Goal: Task Accomplishment & Management: Complete application form

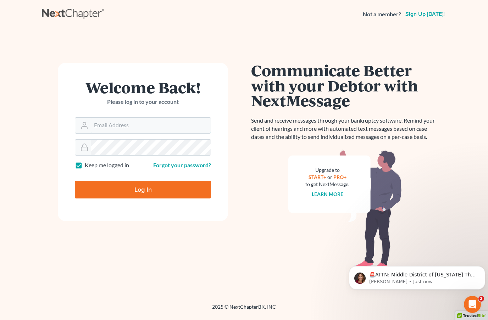
type input "milesmull@outlook.com"
click at [127, 193] on input "Log In" at bounding box center [143, 190] width 136 height 18
type input "Thinking..."
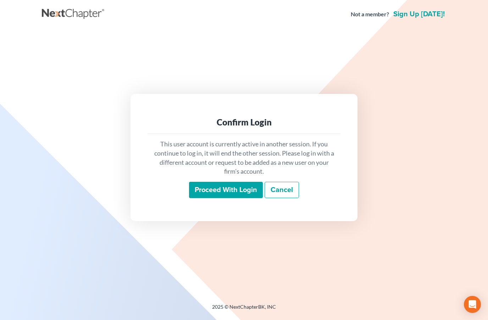
click at [221, 190] on input "Proceed with login" at bounding box center [226, 190] width 74 height 16
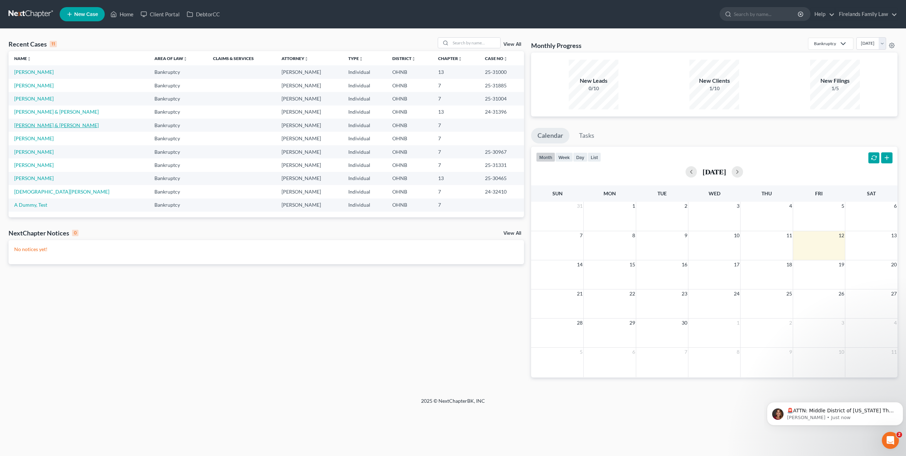
click at [46, 126] on link "[PERSON_NAME] & [PERSON_NAME]" at bounding box center [56, 125] width 84 height 6
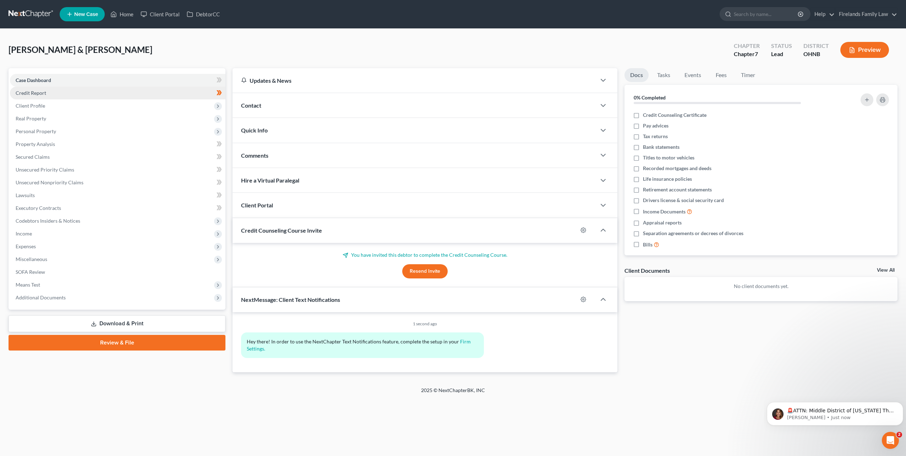
click at [54, 95] on link "Credit Report" at bounding box center [117, 93] width 215 height 13
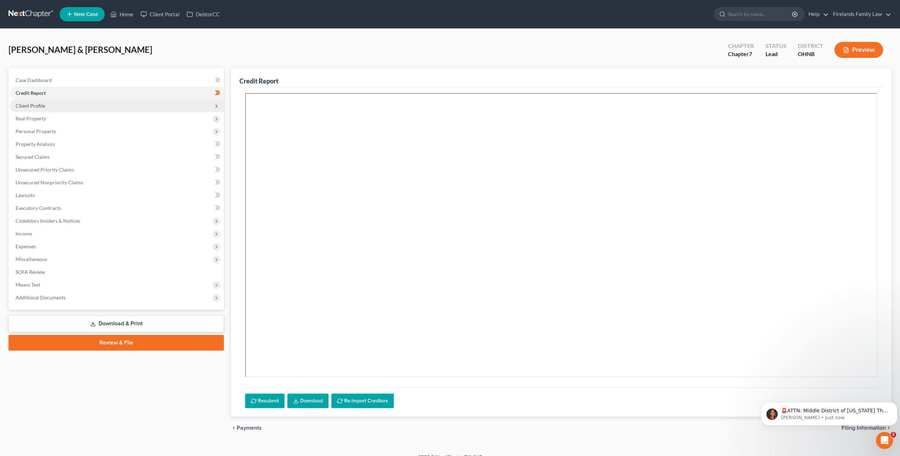
click at [56, 103] on span "Client Profile" at bounding box center [117, 105] width 214 height 13
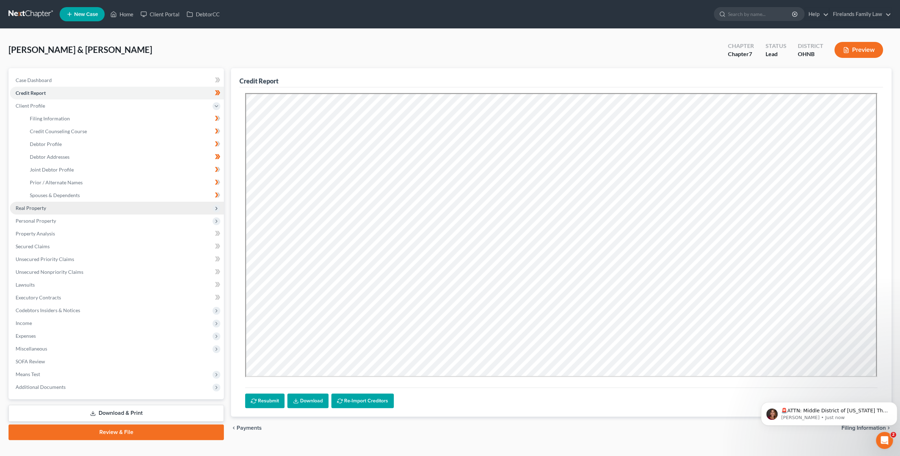
click at [54, 209] on span "Real Property" at bounding box center [117, 208] width 214 height 13
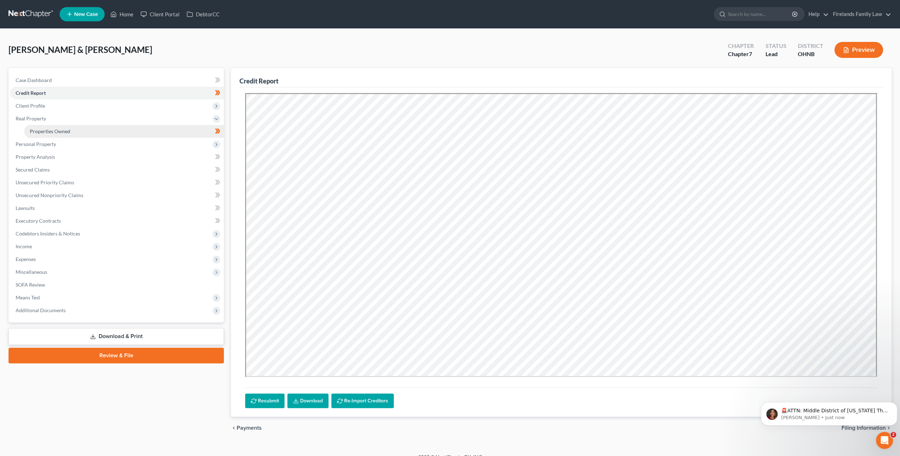
click at [64, 132] on span "Properties Owned" at bounding box center [50, 131] width 40 height 6
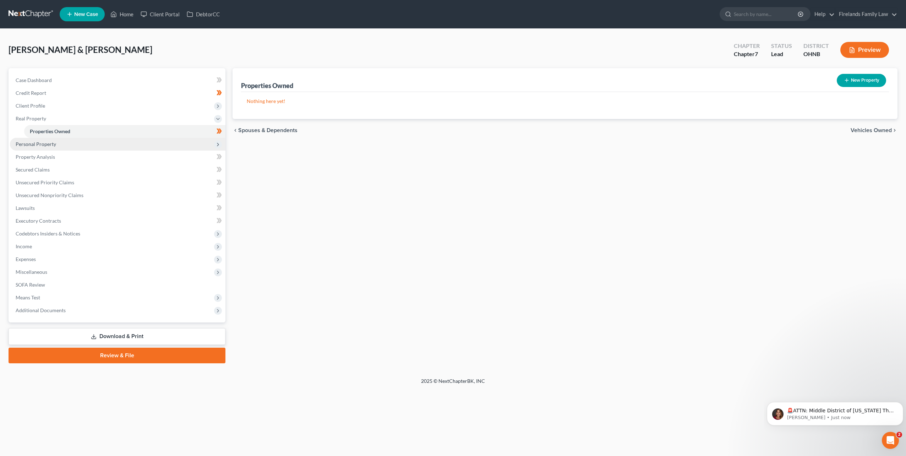
click at [60, 141] on span "Personal Property" at bounding box center [117, 144] width 215 height 13
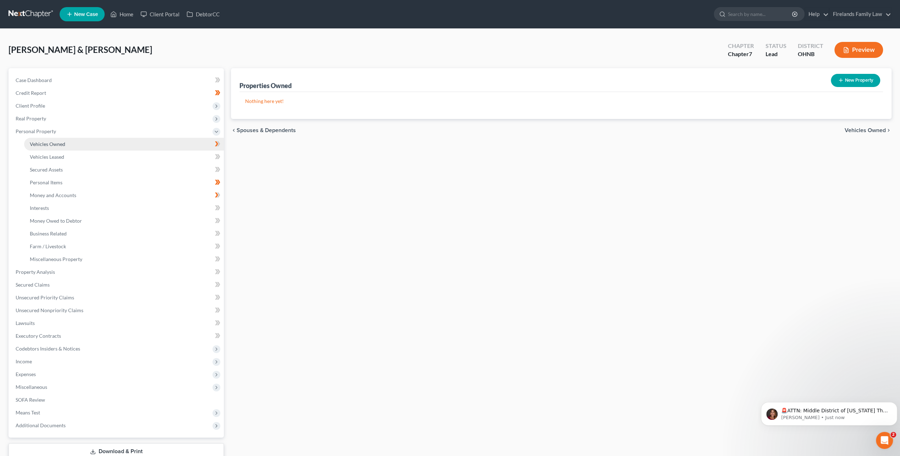
click at [61, 144] on span "Vehicles Owned" at bounding box center [47, 144] width 35 height 6
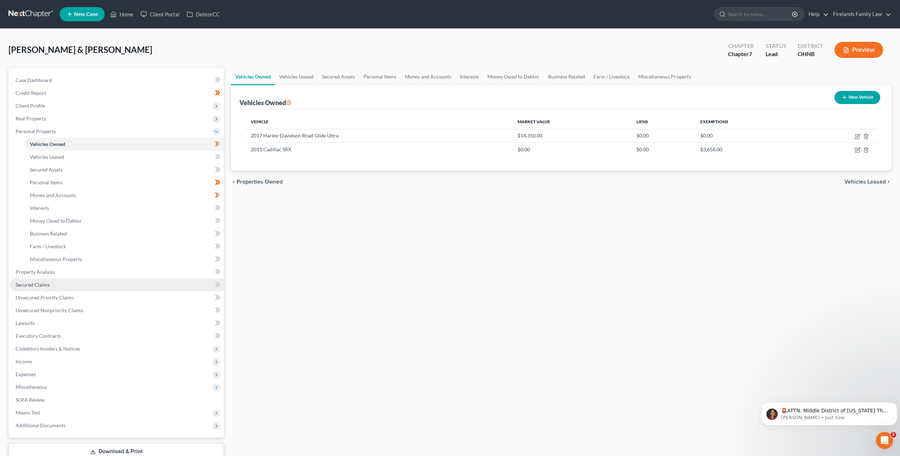
click at [57, 286] on link "Secured Claims" at bounding box center [117, 284] width 214 height 13
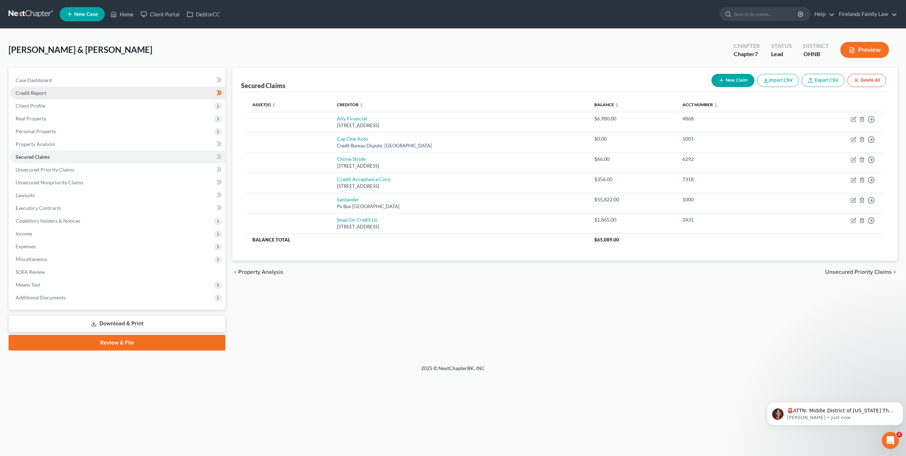
click at [89, 93] on link "Credit Report" at bounding box center [117, 93] width 215 height 13
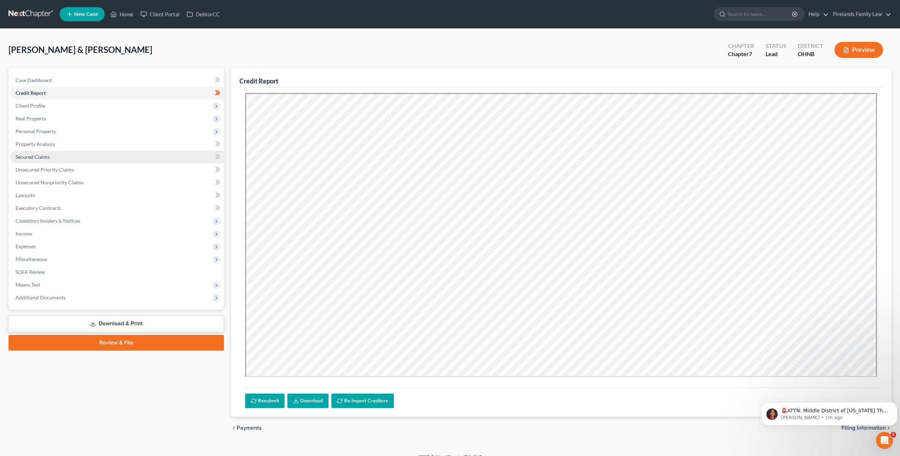
click at [66, 156] on link "Secured Claims" at bounding box center [117, 156] width 214 height 13
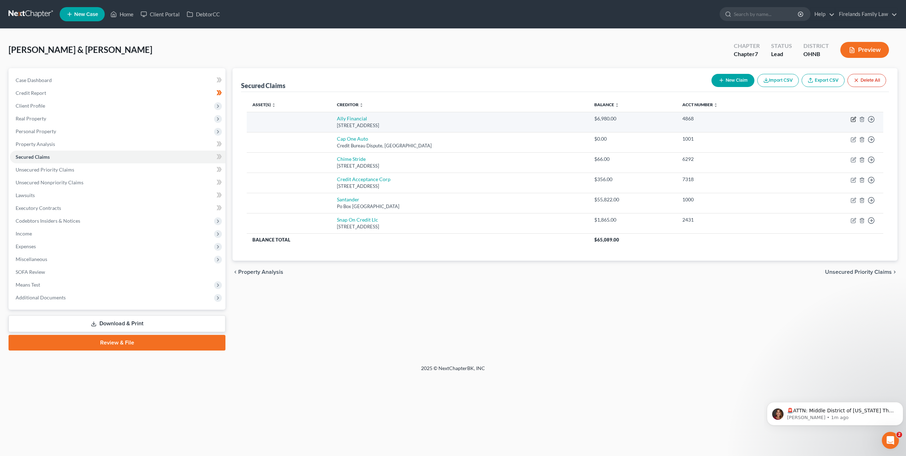
click at [488, 118] on icon "button" at bounding box center [853, 118] width 3 height 3
select select "23"
select select "0"
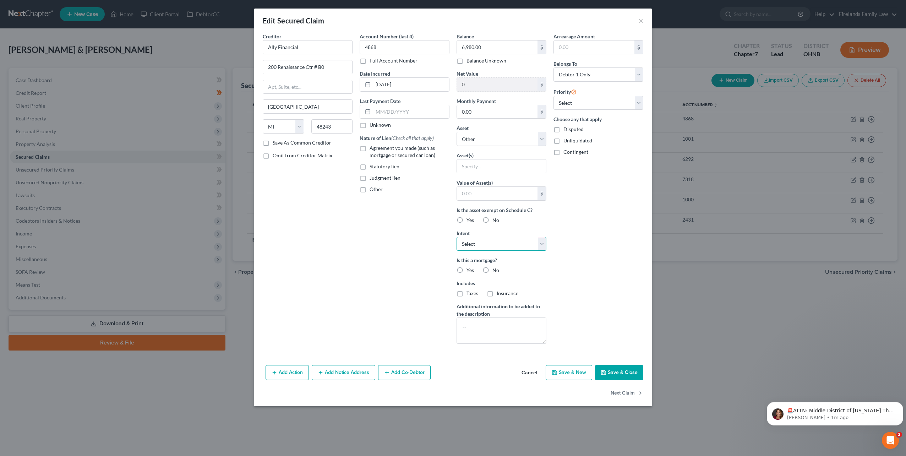
click at [488, 242] on select "Select Surrender Redeem Reaffirm Avoid Other" at bounding box center [501, 244] width 90 height 14
click at [488, 136] on select "Select Other Multiple Assets 2017 Harley-Davidson Road Glide Ultra - $14350.0 2…" at bounding box center [501, 139] width 90 height 14
select select "2"
click at [456, 132] on select "Select Other Multiple Assets 2017 Harley-Davidson Road Glide Ultra - $14350.0 2…" at bounding box center [501, 139] width 90 height 14
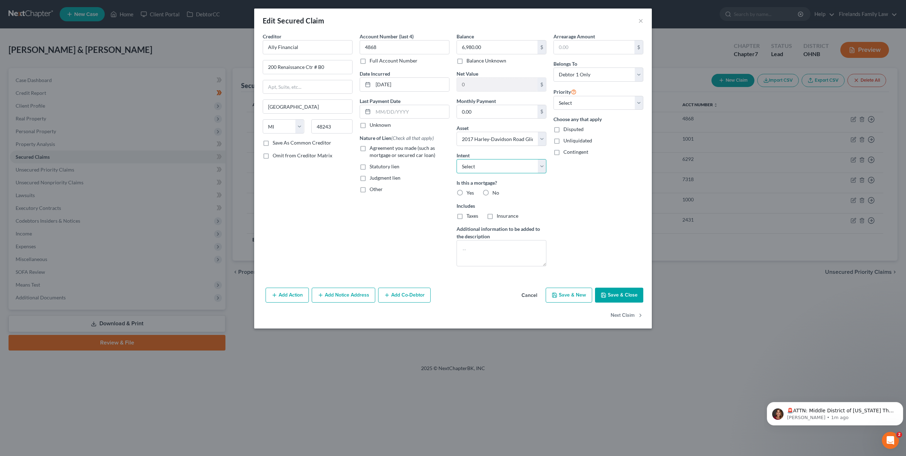
click at [481, 164] on select "Select Surrender Redeem Reaffirm Avoid Other" at bounding box center [501, 166] width 90 height 14
select select "2"
click at [456, 159] on select "Select Surrender Redeem Reaffirm Avoid Other" at bounding box center [501, 166] width 90 height 14
click at [488, 192] on label "No" at bounding box center [495, 192] width 7 height 7
click at [488, 192] on input "No" at bounding box center [497, 191] width 5 height 5
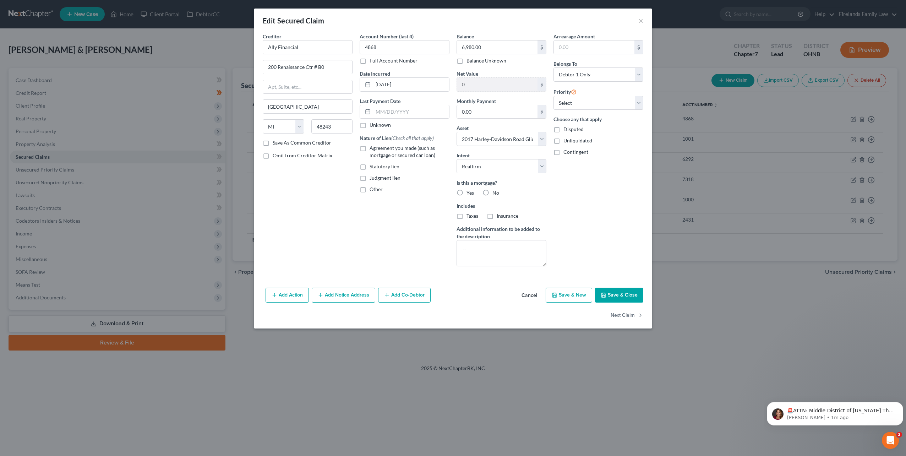
radio input "true"
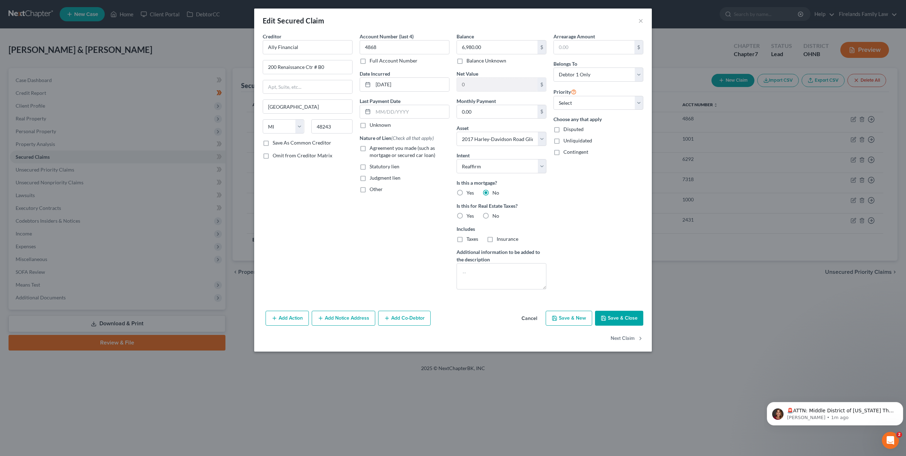
click at [488, 214] on label "No" at bounding box center [495, 215] width 7 height 7
click at [488, 214] on input "No" at bounding box center [497, 214] width 5 height 5
radio input "true"
click at [488, 317] on button "Save & New" at bounding box center [568, 318] width 46 height 15
select select
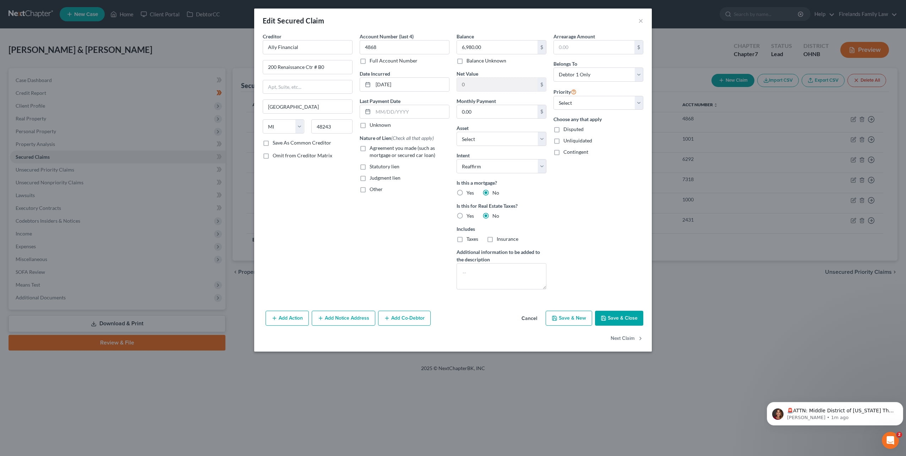
select select "0"
select select "2"
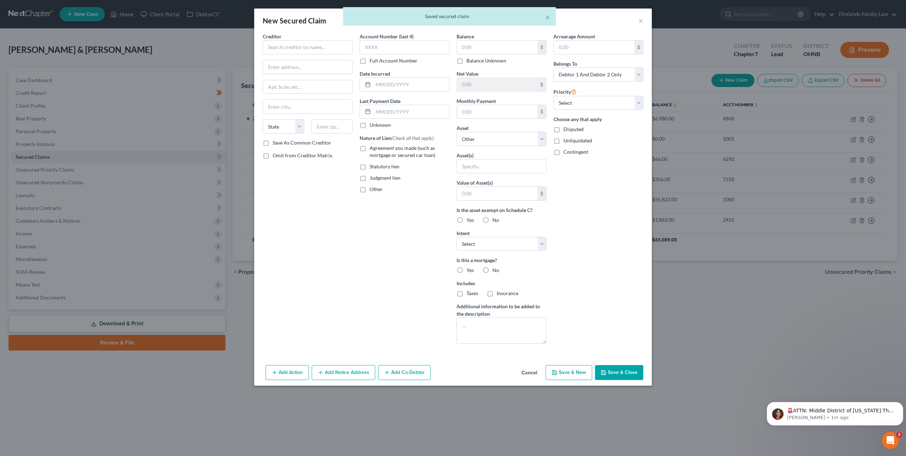
click at [488, 21] on div "× Saved secured claim" at bounding box center [449, 18] width 906 height 22
click at [488, 320] on button "Cancel" at bounding box center [529, 373] width 27 height 14
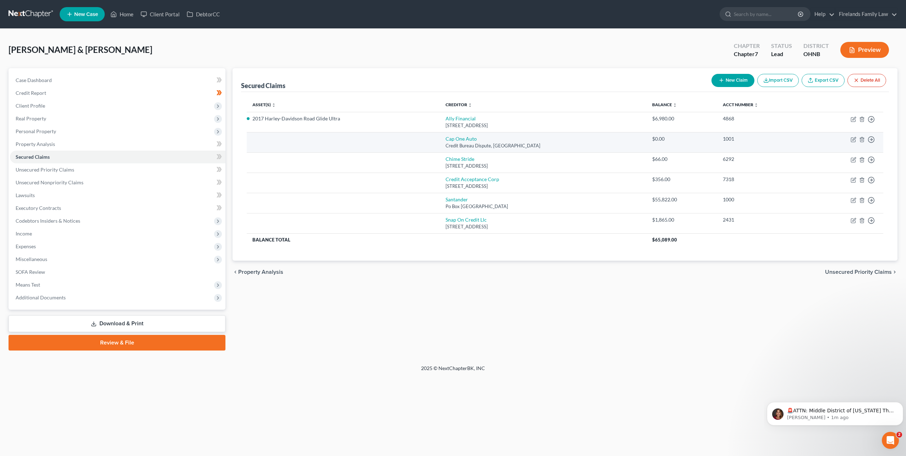
click at [488, 137] on td "Move to E Move to F Move to G Move to Notice Only" at bounding box center [845, 142] width 75 height 20
click at [488, 137] on circle "button" at bounding box center [871, 140] width 6 height 6
click at [488, 154] on link "Move to F" at bounding box center [838, 157] width 59 height 12
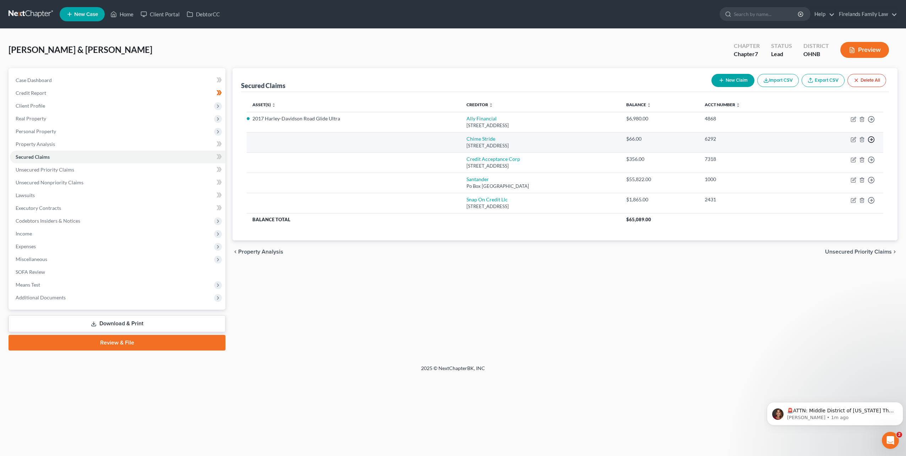
click at [488, 139] on polyline "button" at bounding box center [871, 139] width 1 height 2
click at [488, 154] on link "Move to F" at bounding box center [838, 157] width 59 height 12
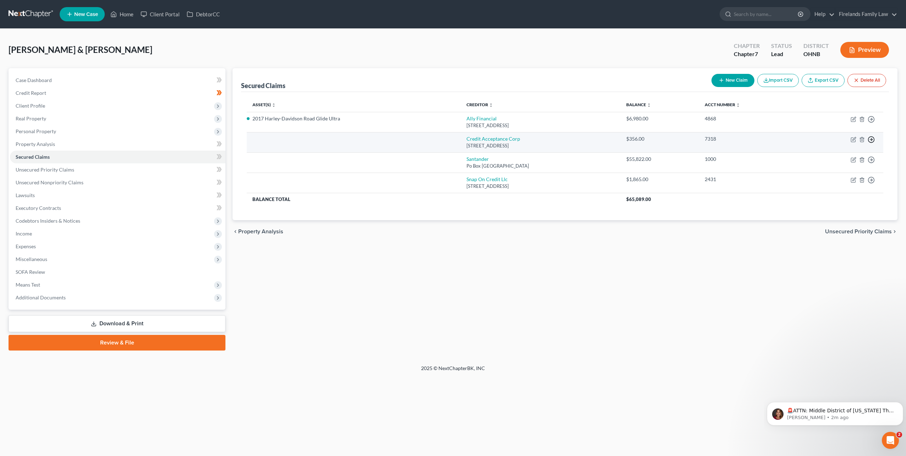
click at [488, 138] on polyline "button" at bounding box center [871, 139] width 1 height 2
click at [488, 154] on link "Move to F" at bounding box center [838, 157] width 59 height 12
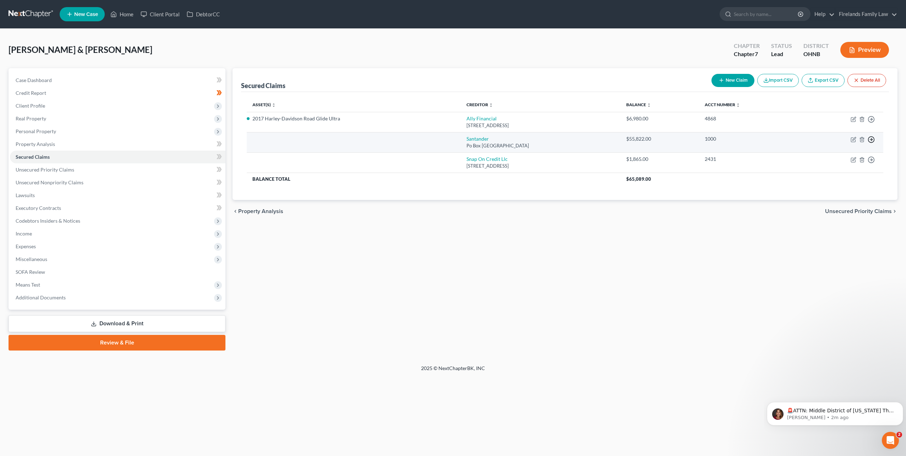
click at [488, 139] on polyline "button" at bounding box center [871, 139] width 1 height 2
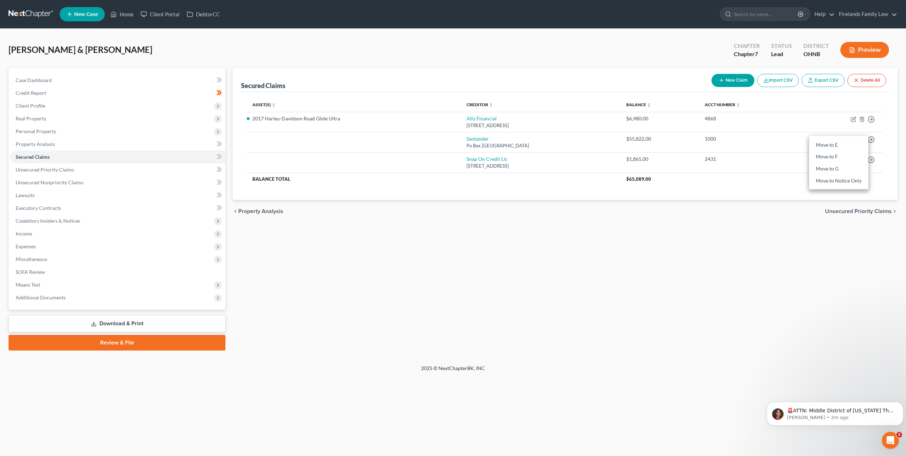
click at [488, 215] on div "chevron_left Property Analysis Unsecured Priority Claims chevron_right" at bounding box center [564, 211] width 665 height 23
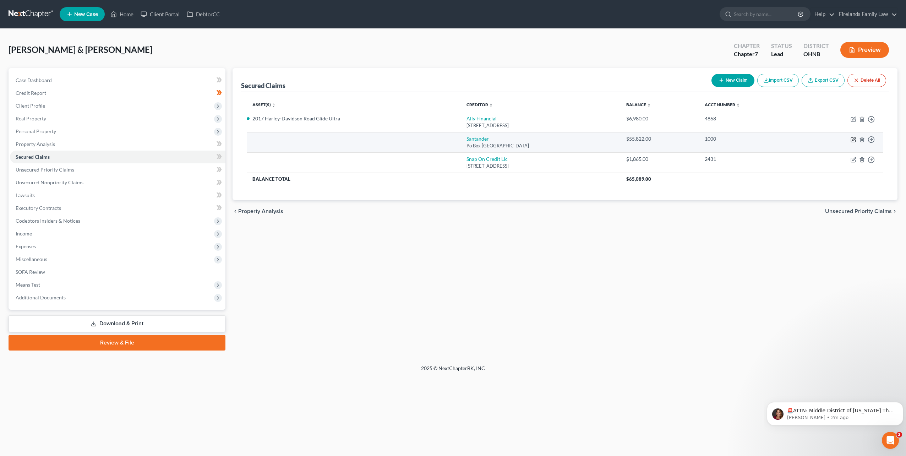
click at [488, 137] on icon "button" at bounding box center [853, 140] width 6 height 6
select select "45"
select select "0"
select select "2"
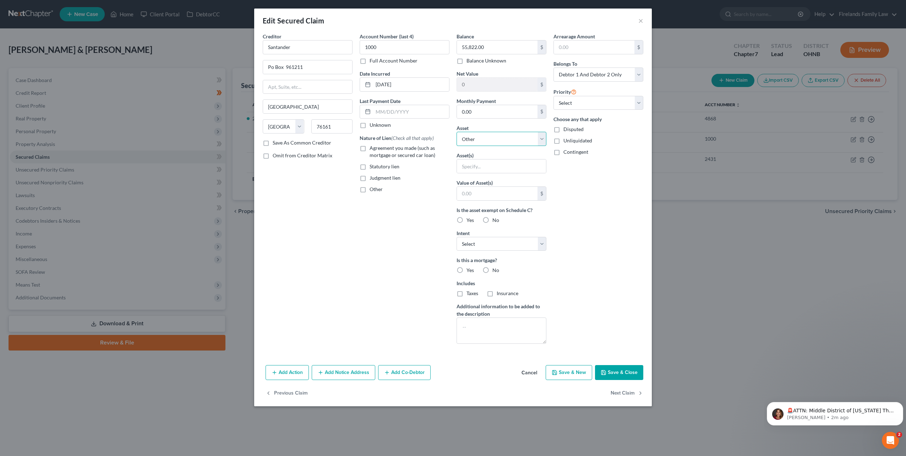
click at [488, 138] on select "Select Other Multiple Assets 2017 Harley-Davidson Road Glide Ultra - $14350.0 2…" at bounding box center [501, 139] width 90 height 14
click at [488, 226] on div "Edit Secured Claim × Creditor * [GEOGRAPHIC_DATA] [GEOGRAPHIC_DATA] [US_STATE][…" at bounding box center [453, 228] width 906 height 456
drag, startPoint x: 745, startPoint y: 272, endPoint x: 684, endPoint y: 161, distance: 126.3
click at [488, 262] on div "Edit Secured Claim × Creditor * [GEOGRAPHIC_DATA] [GEOGRAPHIC_DATA] [US_STATE][…" at bounding box center [453, 228] width 906 height 456
click at [488, 24] on button "×" at bounding box center [640, 20] width 5 height 9
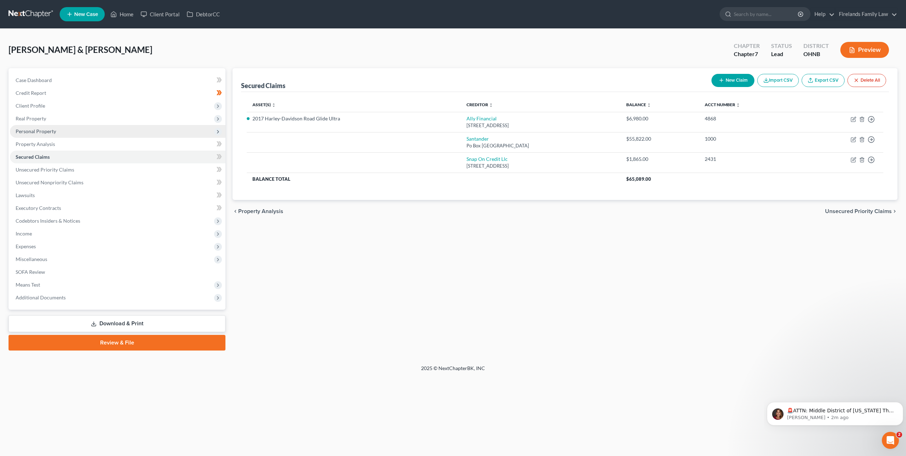
click at [62, 131] on span "Personal Property" at bounding box center [117, 131] width 215 height 13
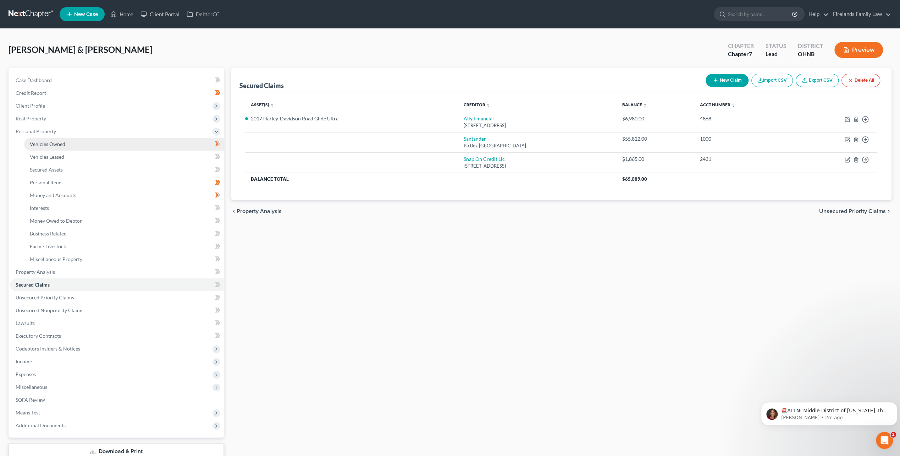
click at [64, 144] on span "Vehicles Owned" at bounding box center [47, 144] width 35 height 6
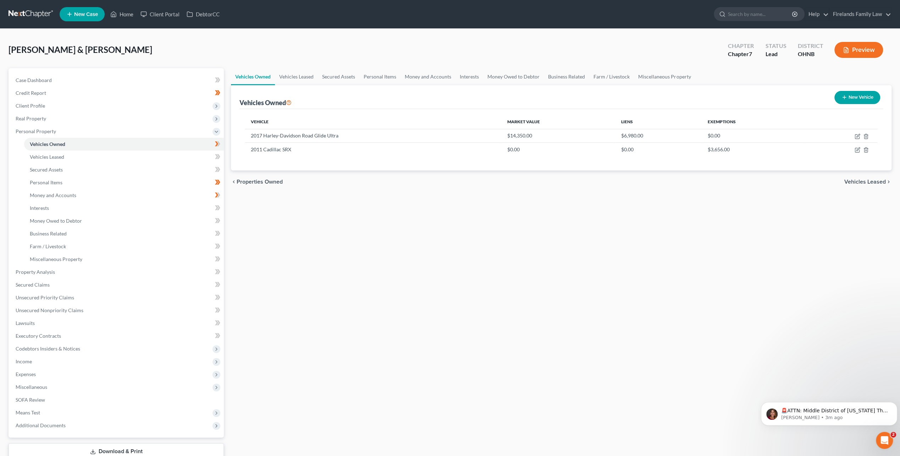
click at [488, 94] on button "New Vehicle" at bounding box center [858, 97] width 46 height 13
select select "0"
select select "2"
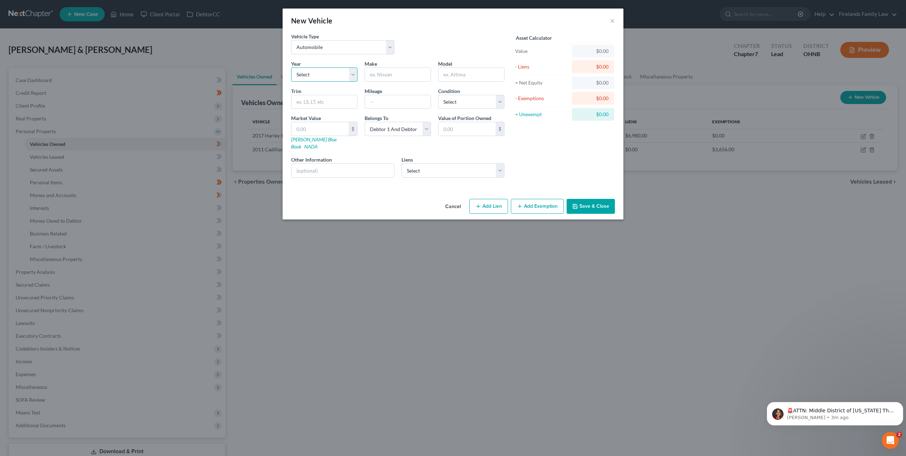
click at [324, 75] on select "Select 2026 2025 2024 2023 2022 2021 2020 2019 2018 2017 2016 2015 2014 2013 20…" at bounding box center [324, 74] width 66 height 14
click at [321, 72] on select "Select 2026 2025 2024 2023 2022 2021 2020 2019 2018 2017 2016 2015 2014 2013 20…" at bounding box center [324, 74] width 66 height 14
select select "10"
click at [291, 67] on select "Select 2026 2025 2024 2023 2022 2021 2020 2019 2018 2017 2016 2015 2014 2013 20…" at bounding box center [324, 74] width 66 height 14
click at [380, 77] on input "text" at bounding box center [398, 74] width 66 height 13
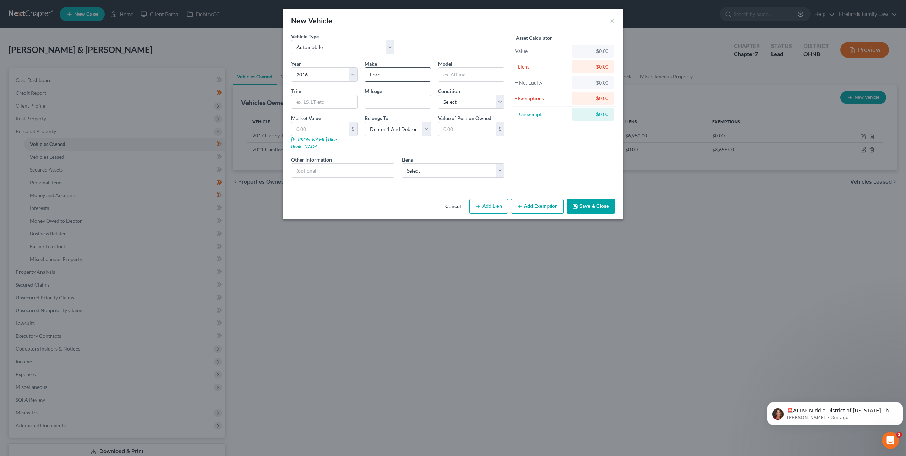
type input "Ford"
type input "F250"
type input "100000"
click at [463, 102] on select "Select Excellent Very Good Good Fair Poor" at bounding box center [471, 102] width 66 height 14
select select "4"
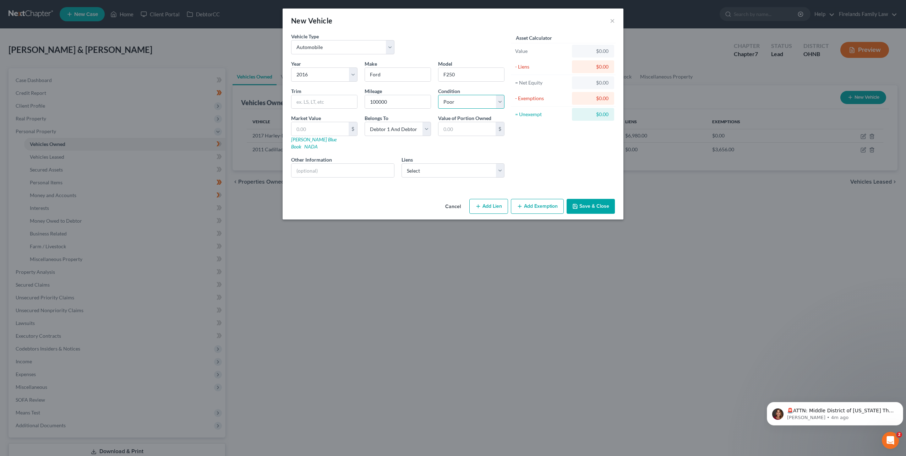
click at [438, 95] on select "Select Excellent Very Good Good Fair Poor" at bounding box center [471, 102] width 66 height 14
click at [488, 158] on div "Asset Calculator Value $0.00 - Liens $0.00 = Net Equity $0.00 - Exemptions $0.0…" at bounding box center [563, 108] width 110 height 150
click at [488, 199] on button "Save & Close" at bounding box center [590, 206] width 48 height 15
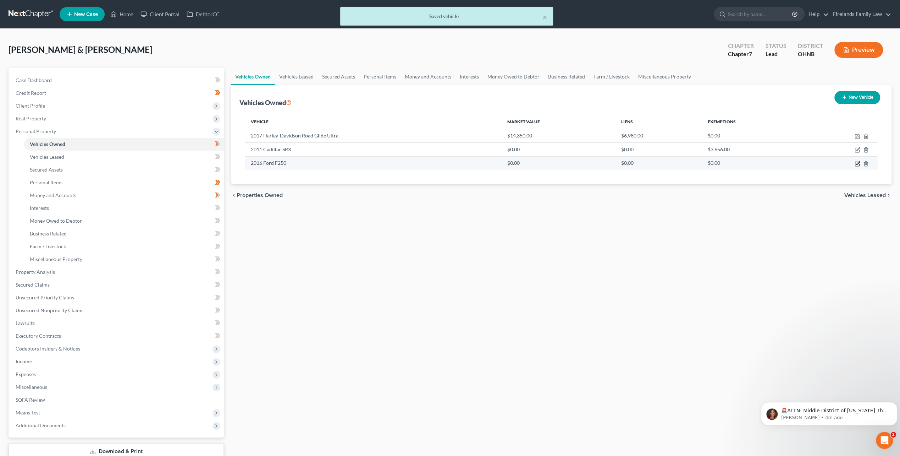
click at [488, 162] on icon "button" at bounding box center [858, 164] width 6 height 6
select select "0"
select select "10"
select select "4"
select select "2"
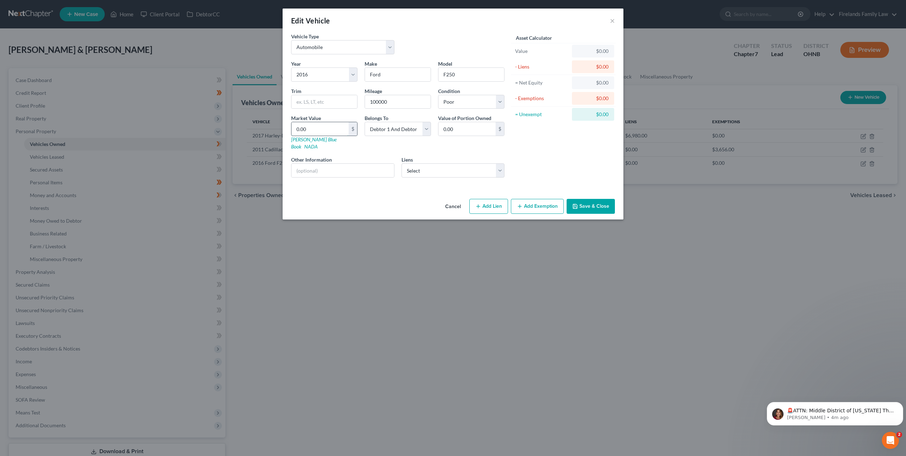
click at [323, 130] on input "0.00" at bounding box center [319, 128] width 57 height 13
type input "2"
type input "2.00"
type input "20"
type input "20.00"
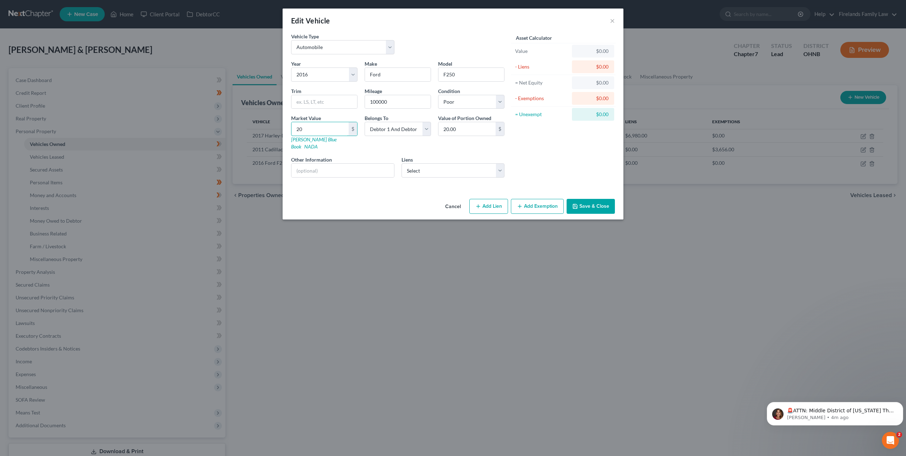
type input "200"
type input "200.00"
type input "2000"
type input "2,000.00"
type input "2,0000"
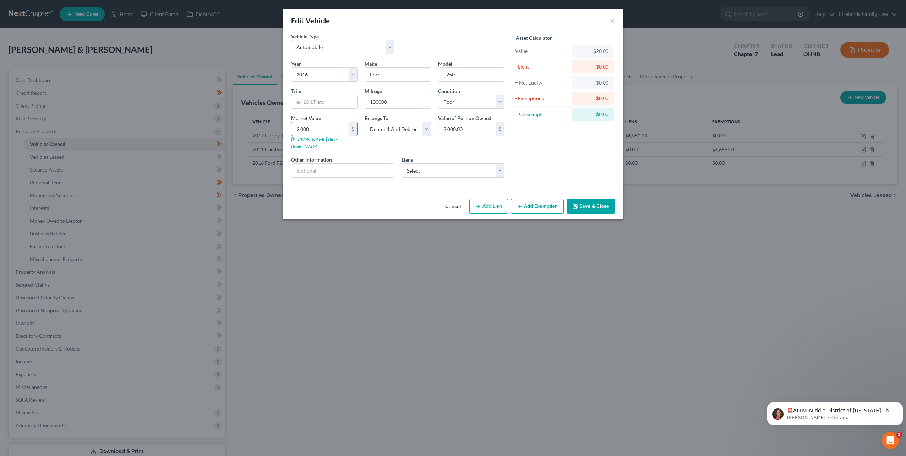
type input "20,000.00"
type input "20,0000"
type input "200,000.00"
type input "200,00"
type input "20,000.00"
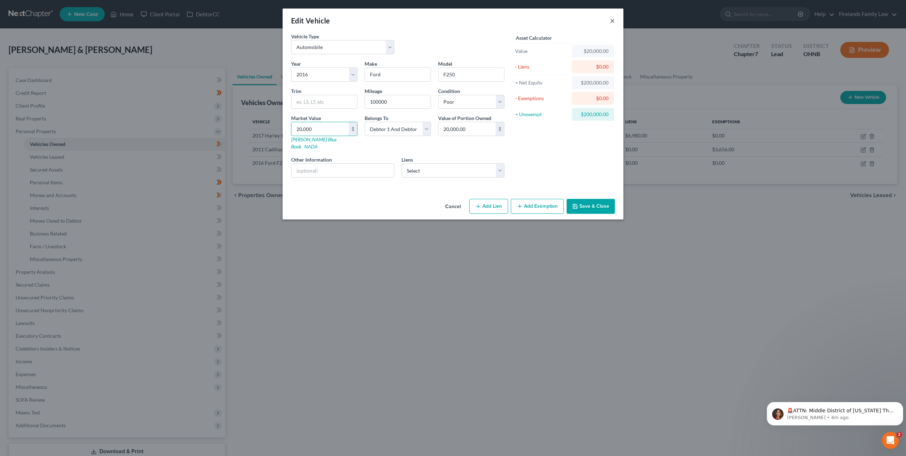
type input "20,000"
click at [488, 20] on button "×" at bounding box center [612, 20] width 5 height 9
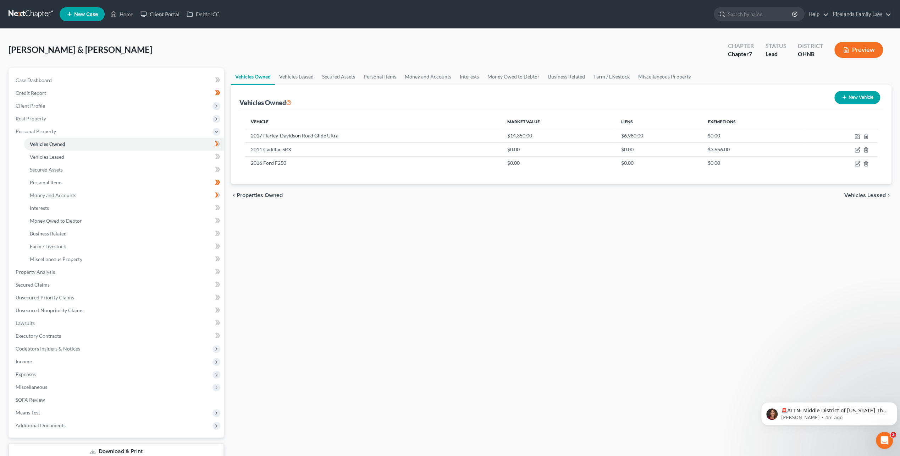
click at [388, 218] on div "Vehicles Owned Vehicles Leased Secured Assets Personal Items Money and Accounts…" at bounding box center [561, 273] width 668 height 410
click at [488, 164] on icon "button" at bounding box center [858, 164] width 6 height 6
select select "0"
select select "10"
select select "4"
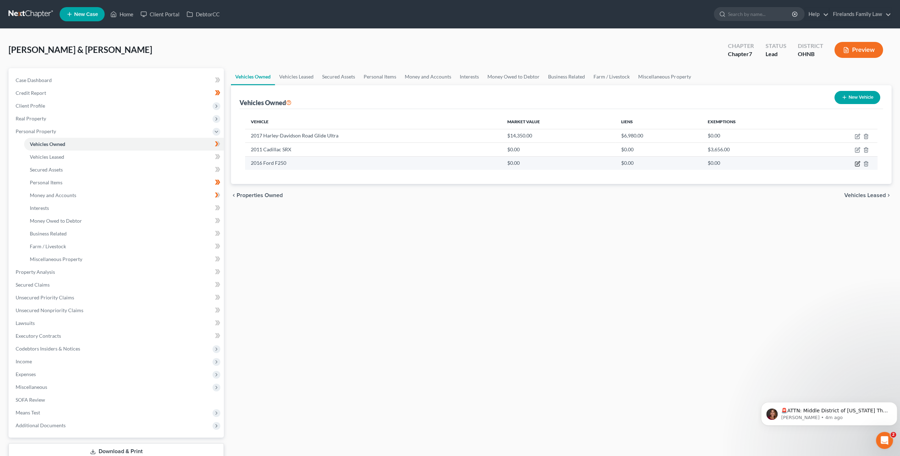
select select "2"
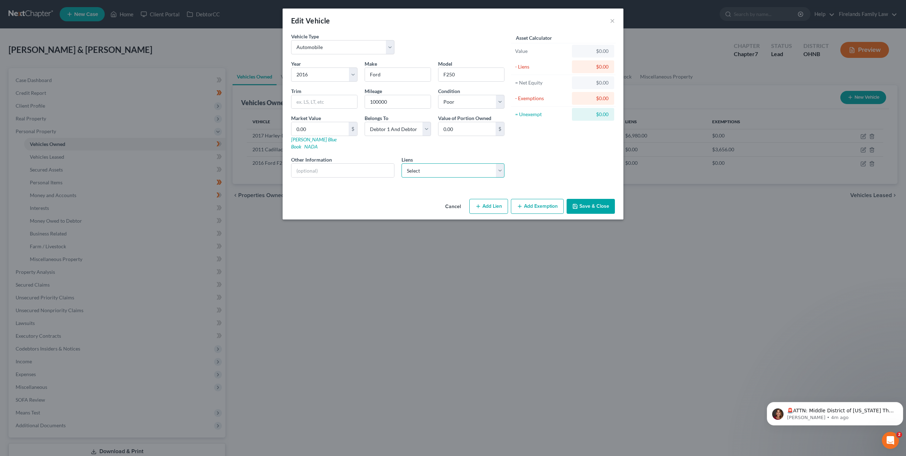
click at [442, 163] on select "Select Santander - $55,822.00 Snap On Credit Llc - $1,865.00" at bounding box center [452, 170] width 103 height 14
select select "0"
click at [401, 163] on select "Select Santander - $55,822.00 Snap On Credit Llc - $1,865.00" at bounding box center [452, 170] width 103 height 14
select select
select select "45"
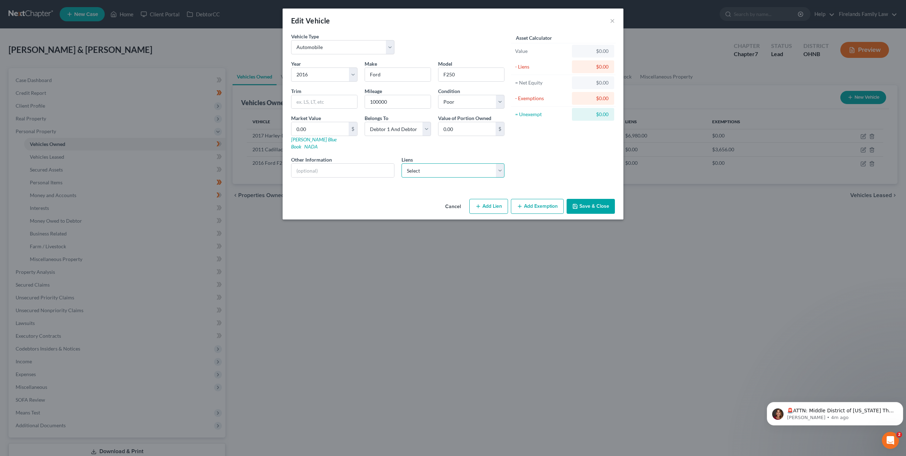
select select "2"
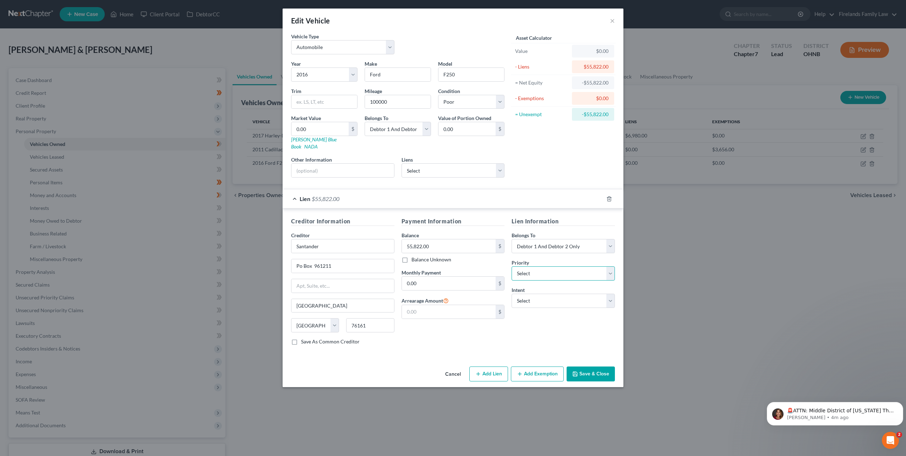
click at [488, 266] on select "Select 1st 2nd 3rd 4th 5th 6th 7th 8th 9th 10th 11th 12th 13th 14th 15th 16th 1…" at bounding box center [562, 273] width 103 height 14
click at [488, 293] on select "Select Surrender Redeem Reaffirm Avoid Other" at bounding box center [562, 300] width 103 height 14
select select "0"
click at [488, 293] on select "Select Surrender Redeem Reaffirm Avoid Other" at bounding box center [562, 300] width 103 height 14
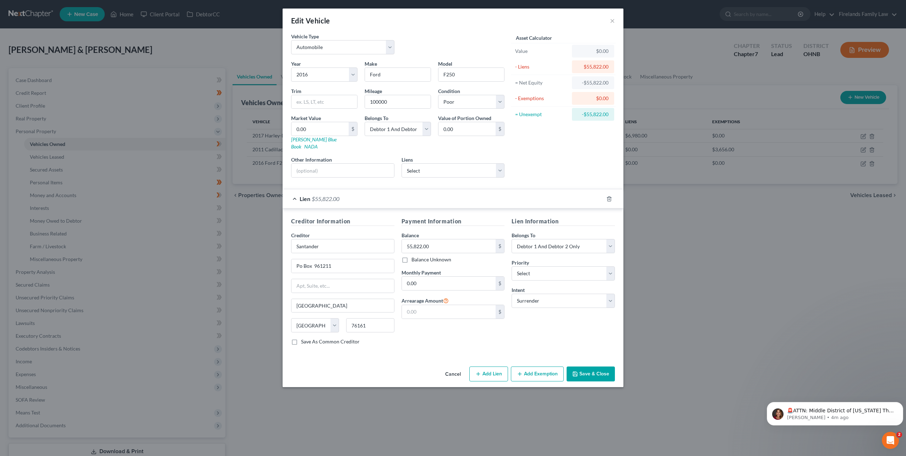
click at [488, 320] on button "Save & Close" at bounding box center [590, 373] width 48 height 15
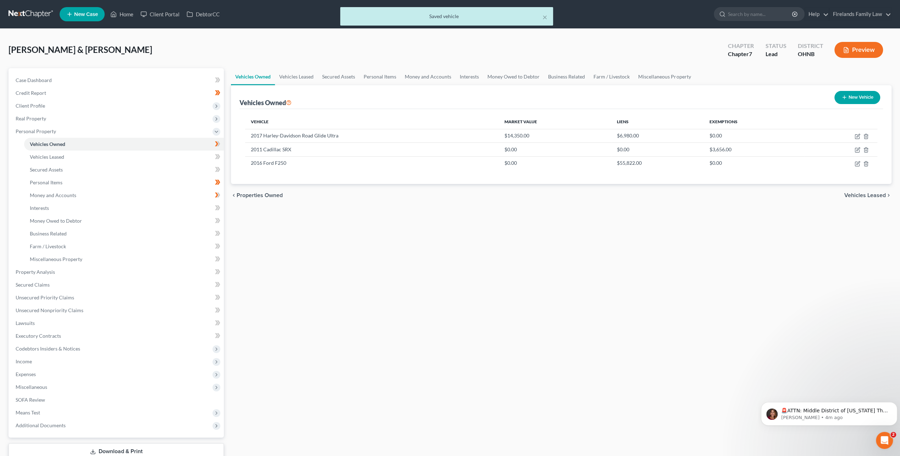
click at [488, 245] on div "Vehicles Owned Vehicles Leased Secured Assets Personal Items Money and Accounts…" at bounding box center [561, 273] width 668 height 410
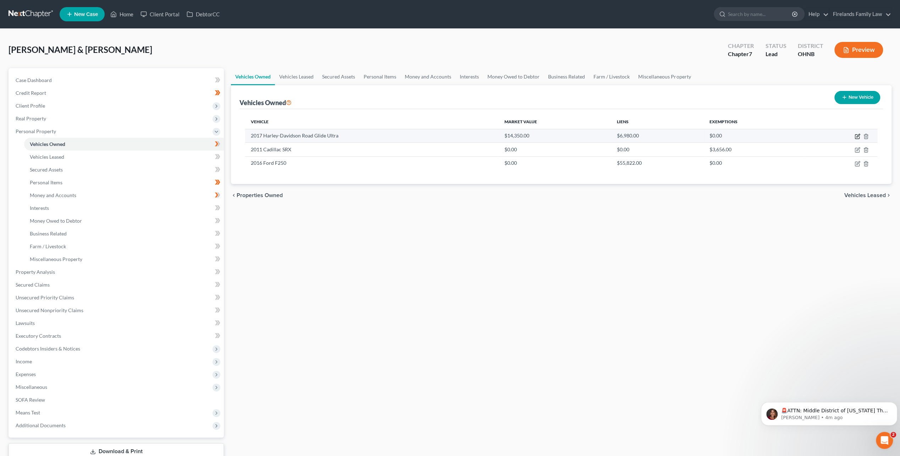
click at [488, 135] on icon "button" at bounding box center [858, 136] width 6 height 6
select select "7"
select select "9"
select select "2"
select select "0"
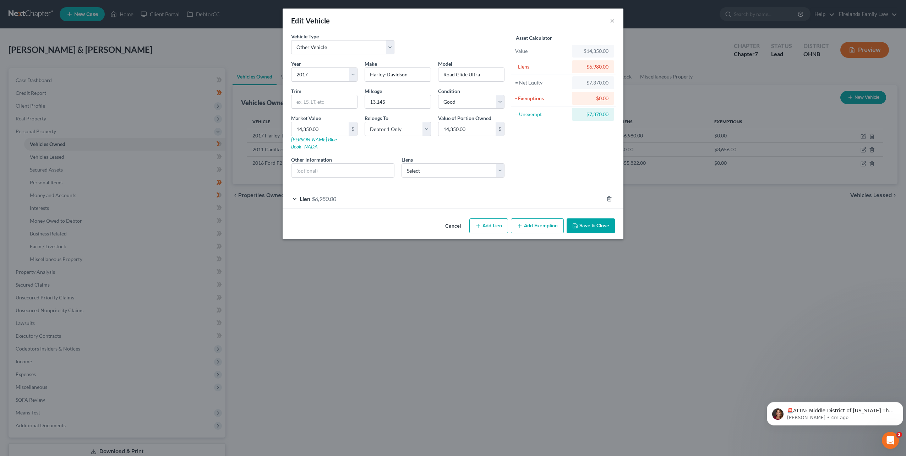
click at [488, 218] on button "Add Exemption" at bounding box center [537, 225] width 53 height 15
select select "2"
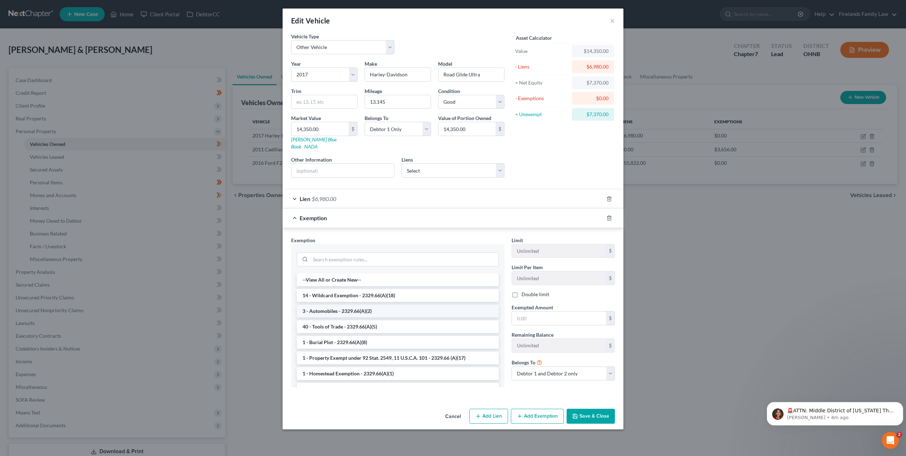
click at [349, 304] on li "3 - Automobiles - 2329.66(A)(2)" at bounding box center [398, 310] width 202 height 13
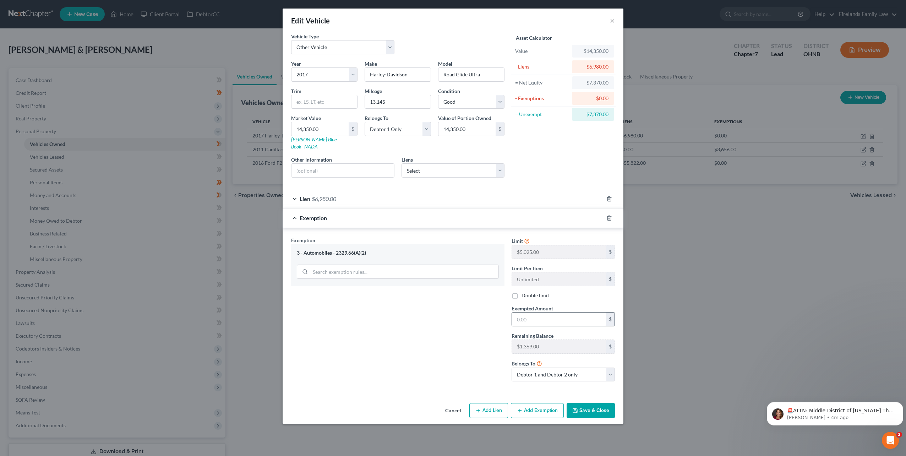
click at [488, 312] on input "text" at bounding box center [559, 318] width 94 height 13
click at [488, 292] on label "Double limit" at bounding box center [535, 295] width 28 height 7
click at [488, 292] on input "Double limit" at bounding box center [526, 294] width 5 height 5
checkbox input "true"
click at [488, 312] on input "text" at bounding box center [559, 318] width 94 height 13
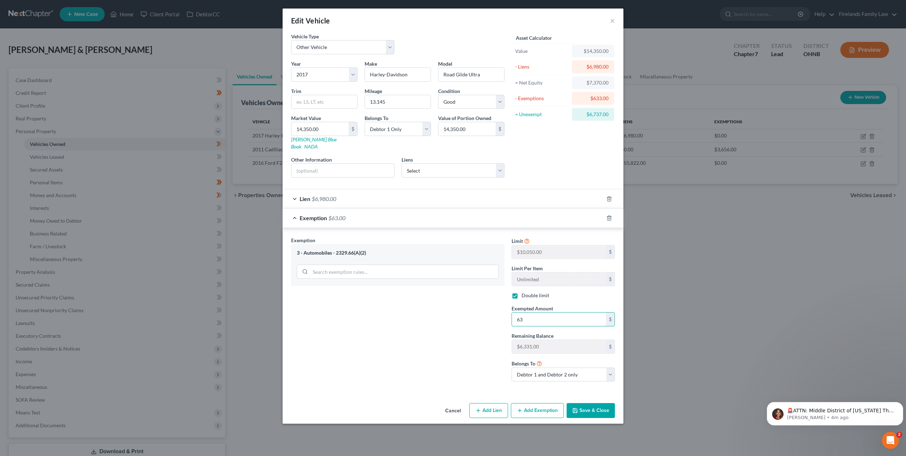
type input "6"
click at [488, 292] on label "Double limit" at bounding box center [535, 295] width 28 height 7
click at [488, 292] on input "Double limit" at bounding box center [526, 294] width 5 height 5
checkbox input "false"
click at [488, 312] on input "text" at bounding box center [559, 318] width 94 height 13
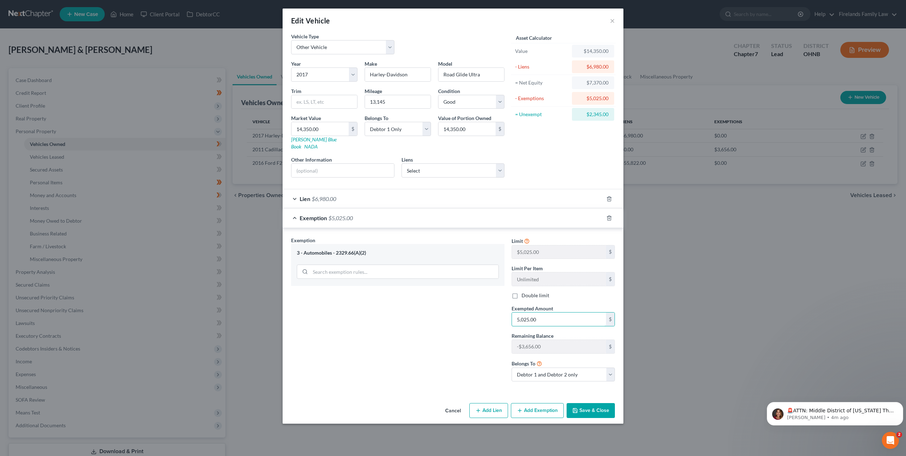
type input "5,025.00"
drag, startPoint x: 588, startPoint y: 403, endPoint x: 545, endPoint y: 291, distance: 119.8
click at [488, 291] on div "Edit Vehicle × Vehicle Type Select Automobile Truck Trailer Watercraft Aircraft…" at bounding box center [452, 216] width 341 height 415
click at [488, 292] on label "Double limit" at bounding box center [535, 295] width 28 height 7
click at [488, 292] on input "Double limit" at bounding box center [526, 294] width 5 height 5
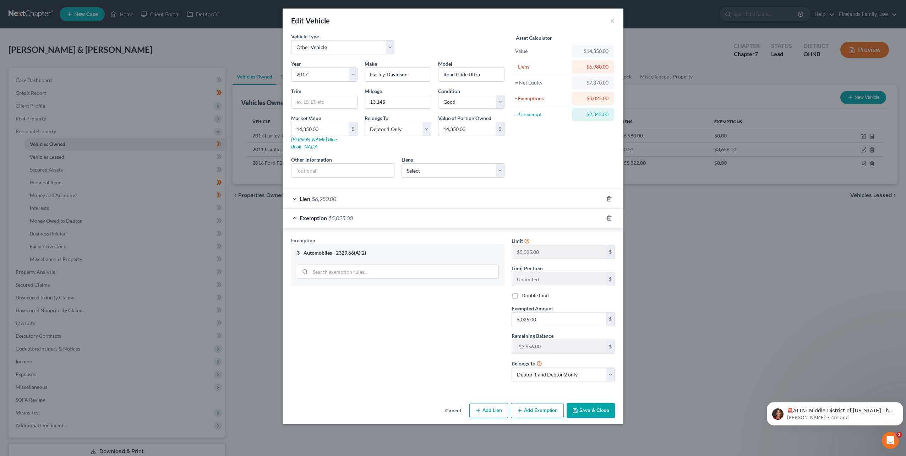
checkbox input "true"
click at [488, 320] on button "Save & Close" at bounding box center [590, 410] width 48 height 15
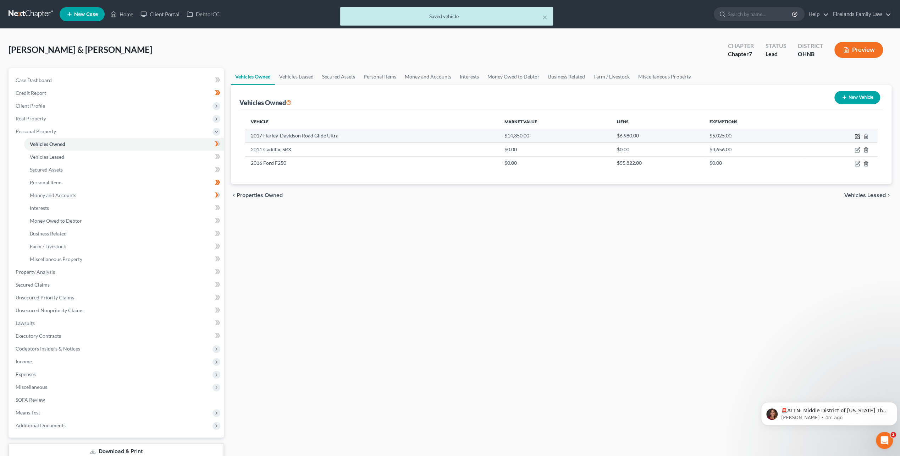
click at [488, 135] on icon "button" at bounding box center [858, 136] width 6 height 6
select select "7"
select select "9"
select select "2"
select select "0"
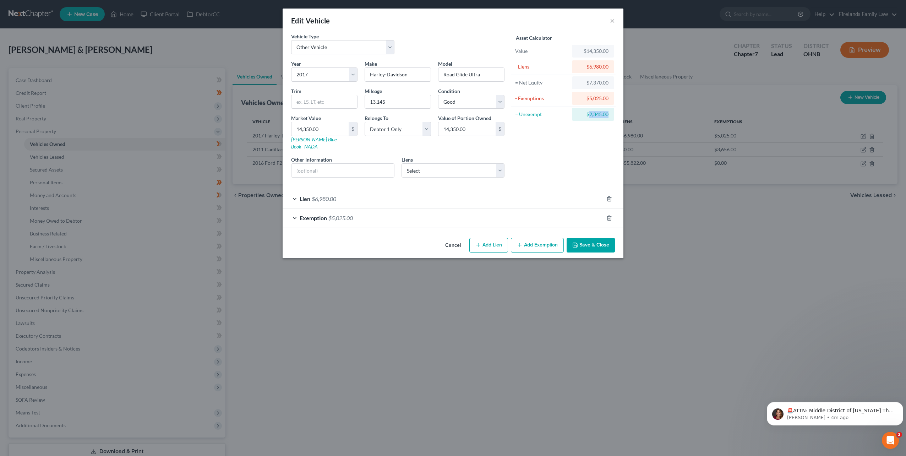
drag, startPoint x: 589, startPoint y: 114, endPoint x: 608, endPoint y: 114, distance: 18.8
click at [488, 114] on div "$2,345.00" at bounding box center [592, 114] width 31 height 7
copy div "2,345.00"
click at [488, 238] on button "Add Exemption" at bounding box center [537, 245] width 53 height 15
select select "2"
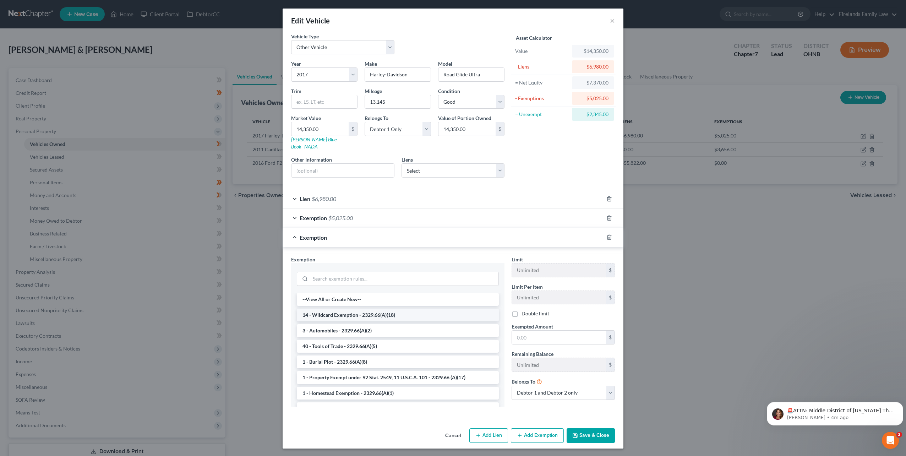
click at [335, 308] on li "14 - Wildcard Exemption - 2329.66(A)(18)" at bounding box center [398, 314] width 202 height 13
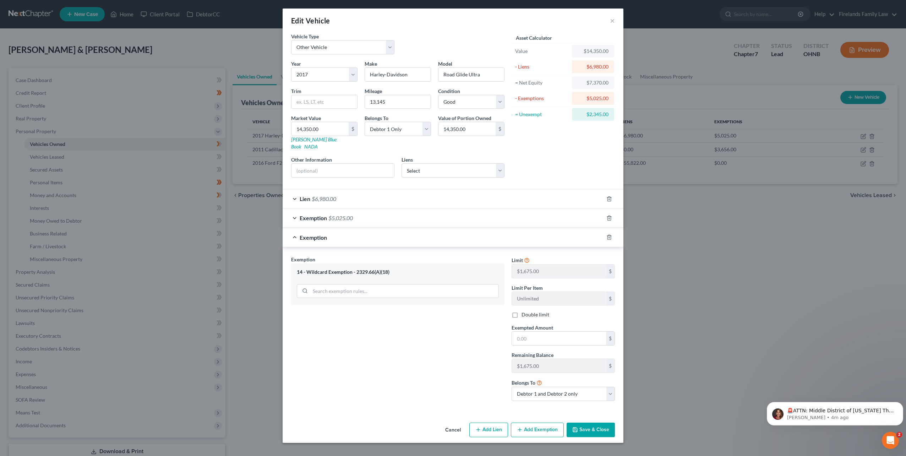
click at [488, 311] on label "Double limit" at bounding box center [535, 314] width 28 height 7
click at [488, 311] on input "Double limit" at bounding box center [526, 313] width 5 height 5
checkbox input "true"
click at [488, 320] on input "text" at bounding box center [559, 337] width 94 height 13
paste input "2,345.00"
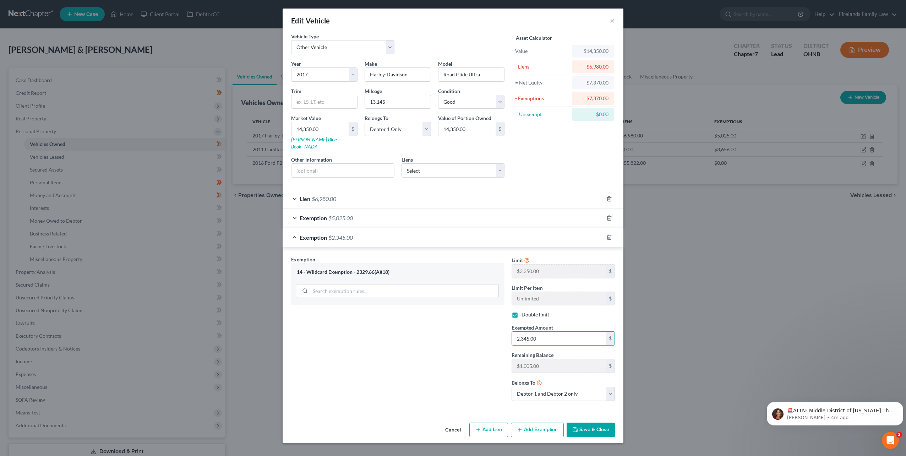
type input "2,345.00"
drag, startPoint x: 463, startPoint y: 328, endPoint x: 571, endPoint y: 417, distance: 139.4
click at [465, 320] on div "Exemption Set must be selected for CA. Exemption * 14 - Wildcard Exemption - 23…" at bounding box center [397, 331] width 220 height 151
click at [488, 320] on button "Save & Close" at bounding box center [590, 429] width 48 height 15
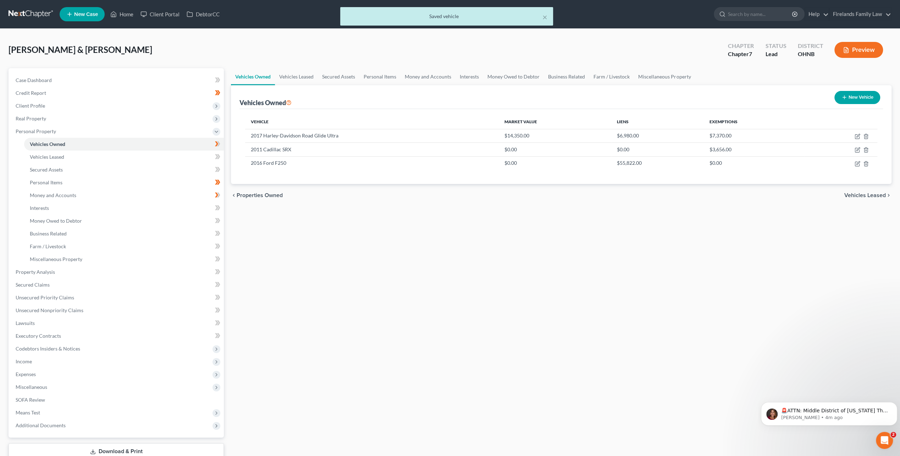
click at [488, 267] on div "Vehicles Owned Vehicles Leased Secured Assets Personal Items Money and Accounts…" at bounding box center [561, 273] width 668 height 410
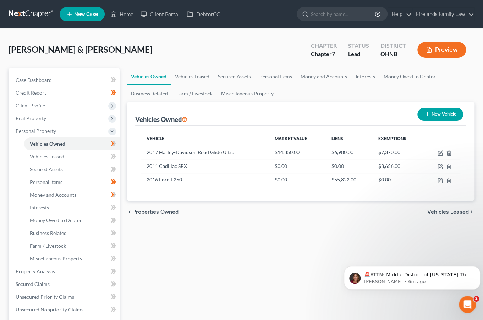
click at [10, 31] on div "[PERSON_NAME] & [PERSON_NAME] Upgraded Chapter Chapter 7 Status Lead District […" at bounding box center [241, 260] width 483 height 463
click at [70, 193] on span "Money and Accounts" at bounding box center [53, 195] width 46 height 6
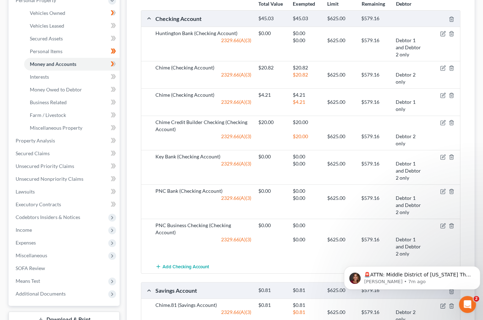
scroll to position [142, 0]
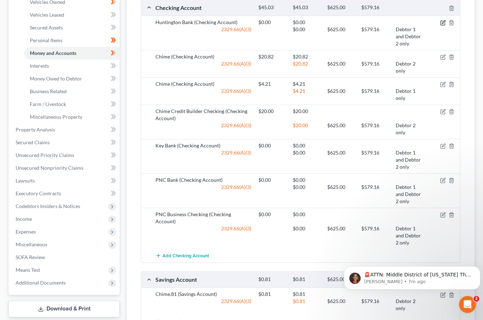
click at [443, 22] on icon "button" at bounding box center [443, 23] width 6 height 6
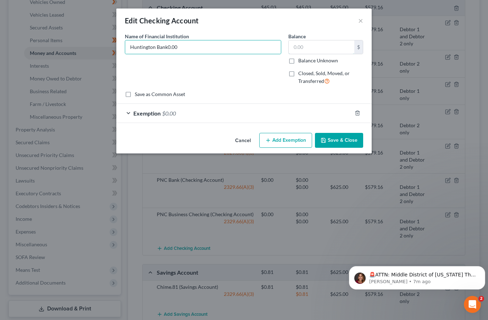
type input "Huntington Bank"
type input "727.41"
click at [138, 113] on span "Exemption" at bounding box center [146, 113] width 27 height 7
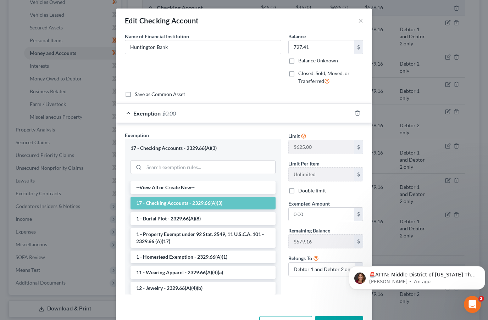
click at [181, 200] on li "17 - Checking Accounts - 2329.66(A)(3)" at bounding box center [203, 203] width 145 height 13
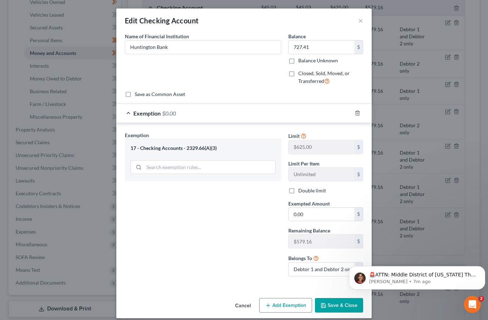
click at [304, 185] on div "Limit $625.00 $ Limit Per Item Unlimited $ Double limit Exempted Amount * 0.00 …" at bounding box center [326, 207] width 82 height 151
click at [303, 191] on label "Double limit" at bounding box center [312, 190] width 28 height 7
click at [303, 191] on input "Double limit" at bounding box center [303, 189] width 5 height 5
checkbox input "true"
click at [304, 204] on span "Exempted Amount" at bounding box center [310, 204] width 42 height 6
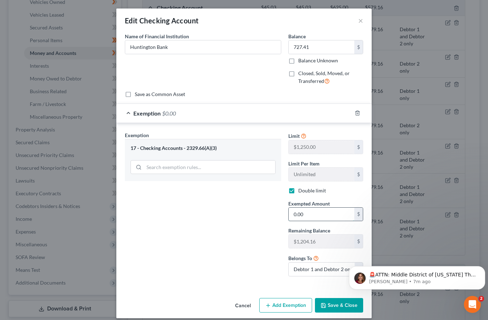
click at [303, 212] on input "0.00" at bounding box center [322, 214] width 66 height 13
type input "727.41"
click at [332, 303] on button "Save & Close" at bounding box center [339, 305] width 48 height 15
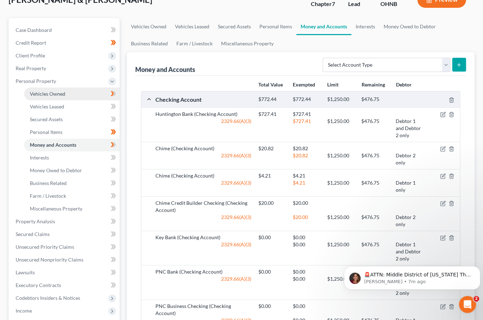
scroll to position [47, 0]
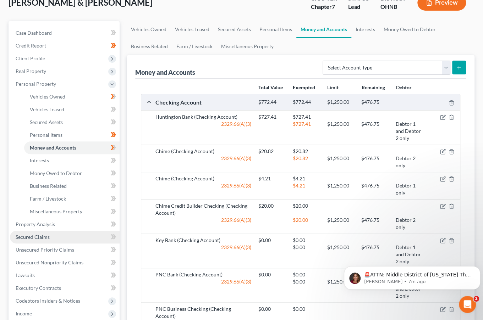
click at [54, 236] on link "Secured Claims" at bounding box center [65, 237] width 110 height 13
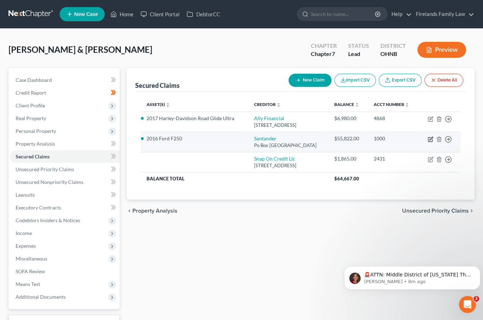
click at [428, 142] on icon "button" at bounding box center [430, 140] width 4 height 4
select select "45"
select select "0"
select select "2"
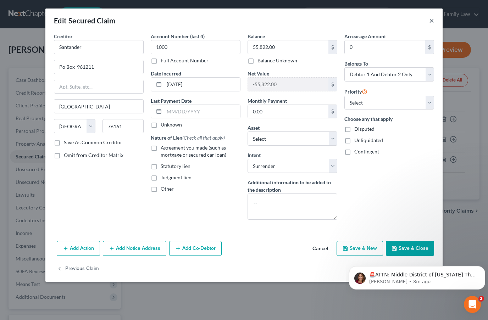
click at [431, 22] on button "×" at bounding box center [431, 20] width 5 height 9
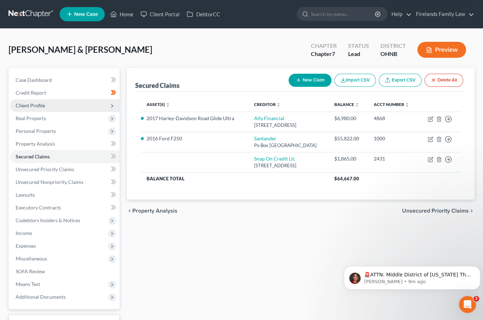
click at [52, 103] on span "Client Profile" at bounding box center [65, 105] width 110 height 13
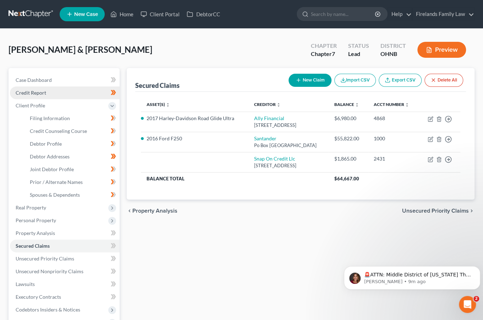
click at [62, 94] on link "Credit Report" at bounding box center [65, 93] width 110 height 13
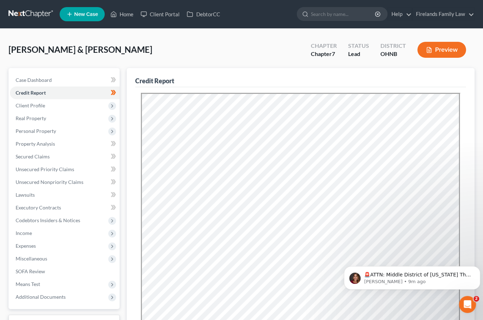
click at [301, 74] on div "Credit Report" at bounding box center [300, 77] width 331 height 19
drag, startPoint x: 462, startPoint y: 89, endPoint x: 459, endPoint y: 88, distance: 3.6
click at [462, 89] on div "Resubmit Download Re-Import Creditors" at bounding box center [300, 251] width 331 height 329
click at [61, 136] on span "Personal Property" at bounding box center [65, 131] width 110 height 13
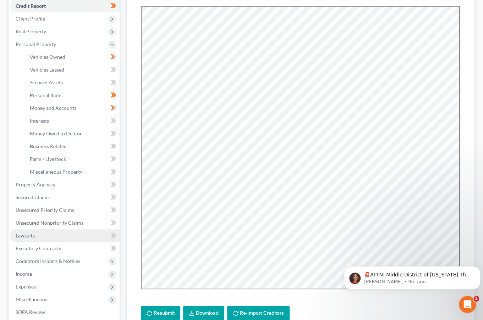
scroll to position [118, 0]
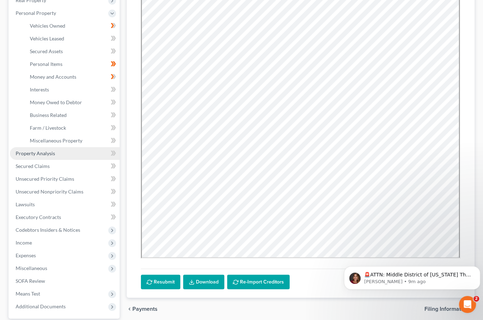
click at [70, 156] on link "Property Analysis" at bounding box center [65, 153] width 110 height 13
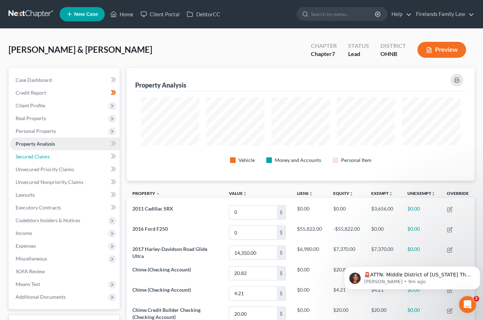
click at [70, 156] on link "Secured Claims" at bounding box center [65, 156] width 110 height 13
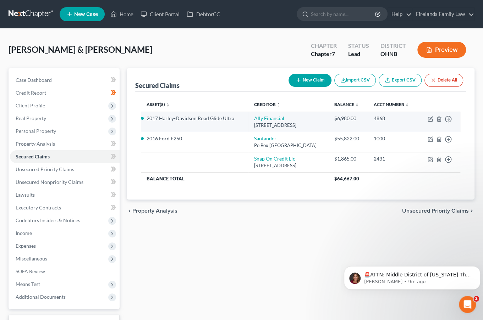
click at [190, 122] on li "2017 Harley-Davidson Road Glide Ultra" at bounding box center [195, 118] width 96 height 7
click at [256, 121] on link "Ally Financial" at bounding box center [269, 118] width 30 height 6
select select "23"
select select "4"
select select "2"
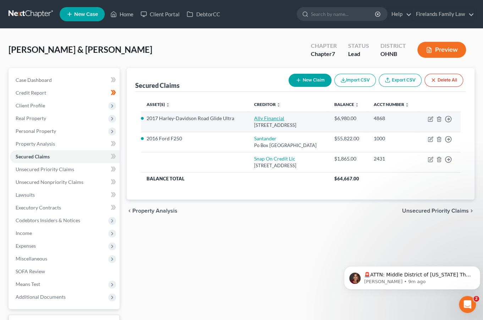
select select "0"
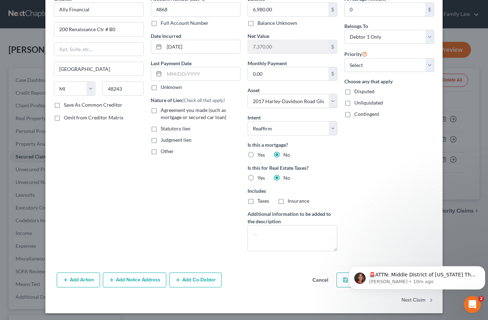
scroll to position [38, 0]
click at [411, 215] on div "Arrearage Amount 0 $ Belongs To * Select Debtor 1 Only Debtor 2 Only Debtor 1 A…" at bounding box center [389, 126] width 97 height 262
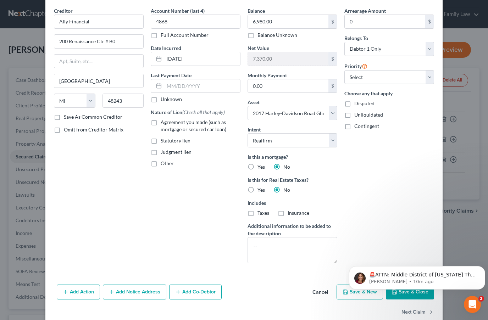
scroll to position [14, 0]
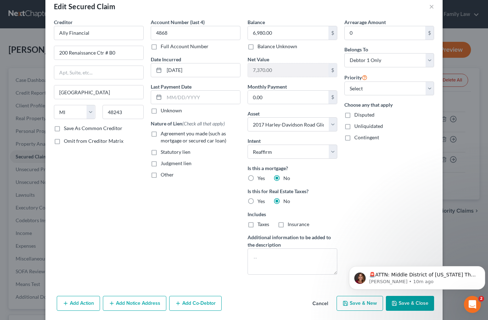
click at [404, 303] on button "Save & Close" at bounding box center [410, 303] width 48 height 15
select select
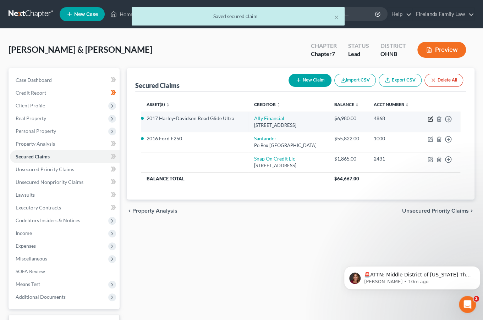
click at [431, 122] on icon "button" at bounding box center [431, 119] width 6 height 6
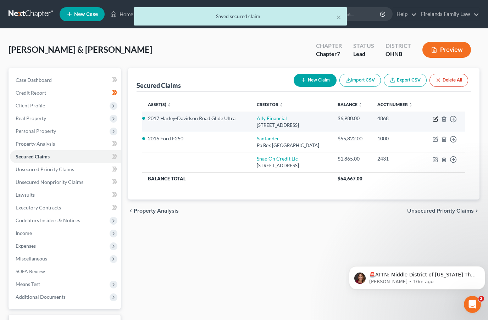
select select "23"
select select "2"
select select "0"
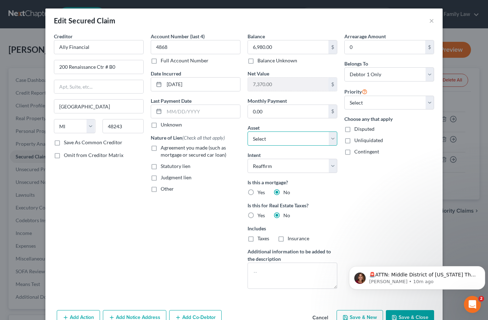
click at [323, 134] on select "Select Other Multiple Assets 2016 Ford F250 - $0.0 Huntington Bank (Checking Ac…" at bounding box center [293, 139] width 90 height 14
select select "0"
click at [248, 132] on select "Select Other Multiple Assets 2016 Ford F250 - $0.0 Huntington Bank (Checking Ac…" at bounding box center [293, 139] width 90 height 14
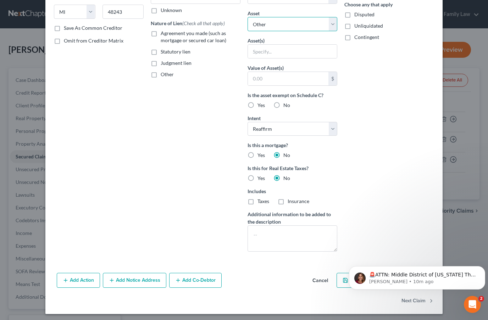
scroll to position [115, 0]
click at [475, 299] on div "Open Intercom Messenger" at bounding box center [471, 303] width 23 height 23
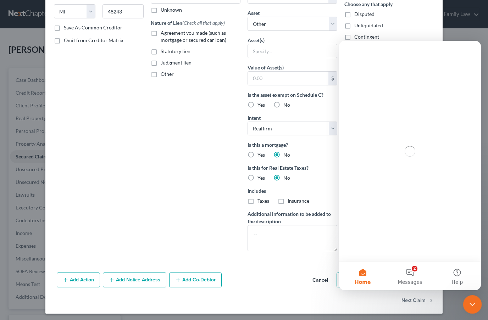
scroll to position [0, 0]
click at [472, 303] on icon "Close Intercom Messenger" at bounding box center [471, 304] width 9 height 9
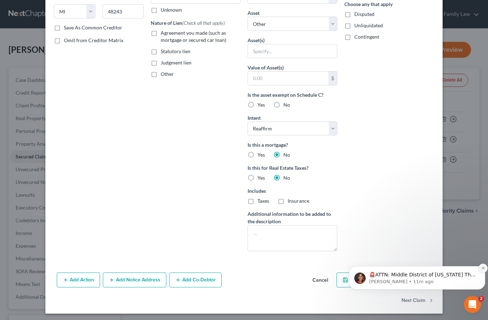
click at [482, 268] on icon "Dismiss notification" at bounding box center [484, 269] width 4 height 4
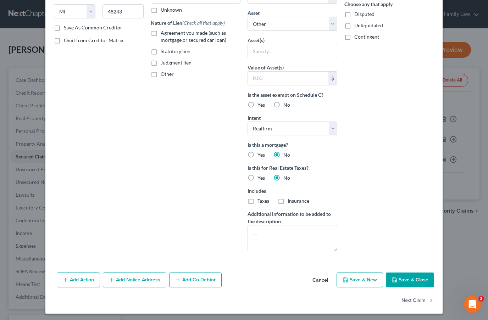
click at [418, 279] on button "Save & Close" at bounding box center [410, 280] width 48 height 15
select select
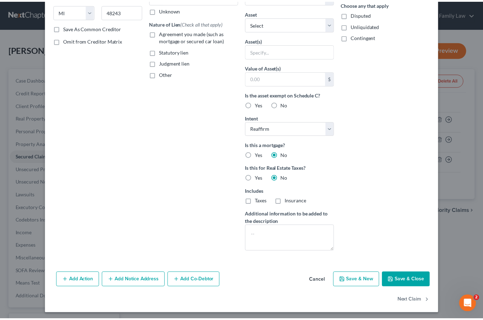
scroll to position [38, 0]
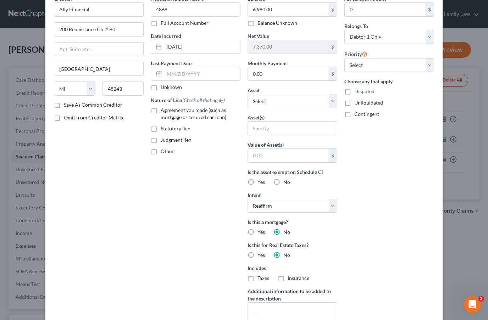
type input "0"
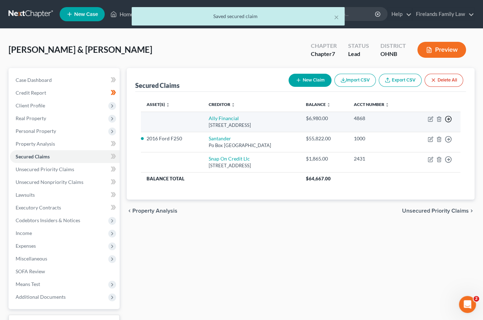
click at [449, 118] on polyline "button" at bounding box center [448, 119] width 1 height 2
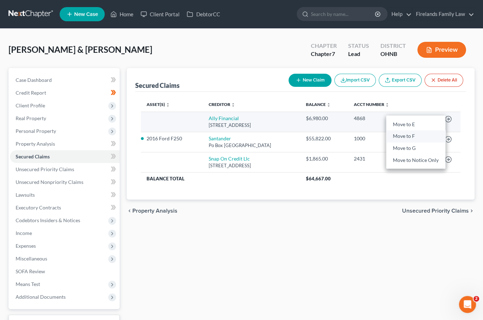
click at [422, 137] on link "Move to F" at bounding box center [415, 137] width 59 height 12
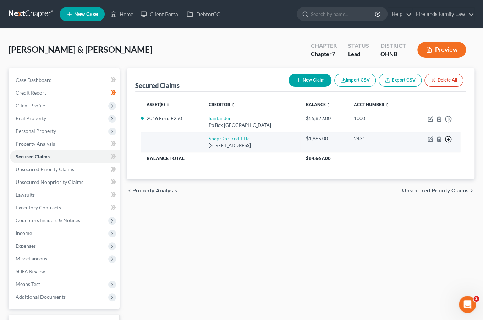
click at [448, 139] on line "button" at bounding box center [448, 139] width 2 height 0
click at [428, 156] on link "Move to F" at bounding box center [415, 157] width 59 height 12
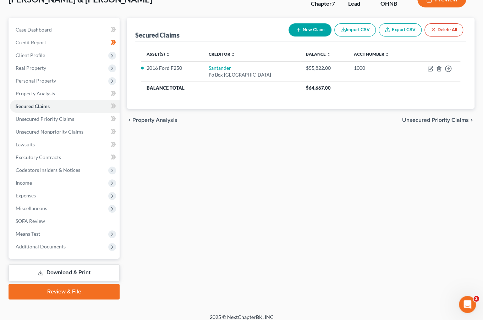
scroll to position [56, 0]
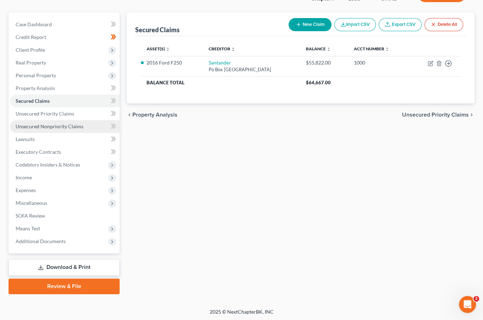
click at [69, 129] on span "Unsecured Nonpriority Claims" at bounding box center [50, 126] width 68 height 6
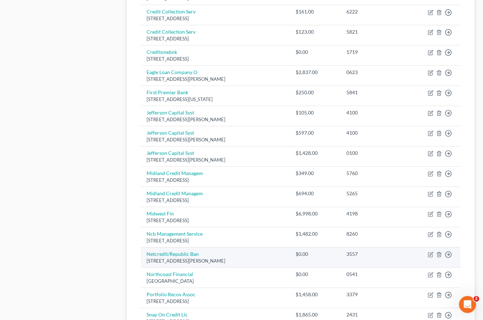
scroll to position [378, 0]
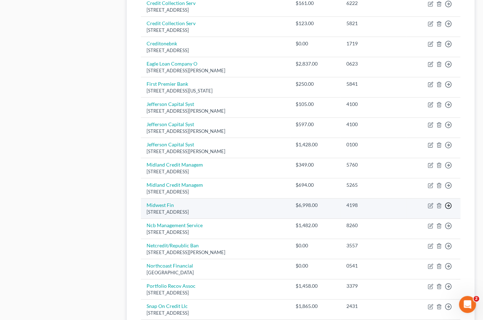
click at [450, 203] on icon "button" at bounding box center [448, 205] width 7 height 7
click at [425, 208] on link "Move to D" at bounding box center [415, 211] width 59 height 12
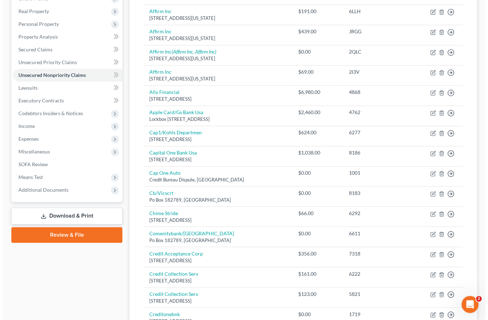
scroll to position [0, 0]
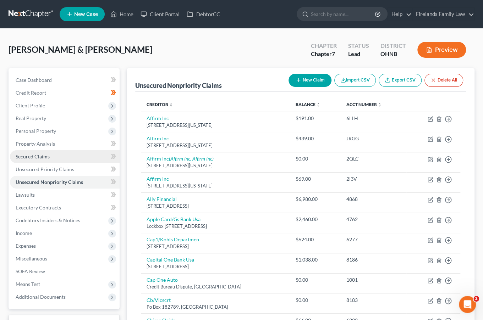
click at [48, 153] on link "Secured Claims" at bounding box center [65, 156] width 110 height 13
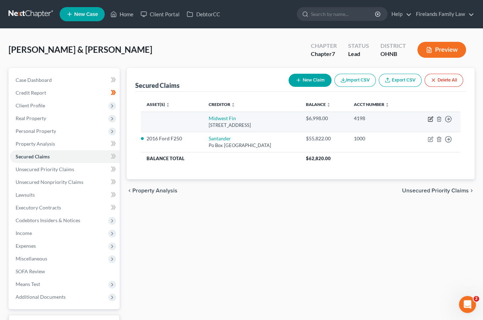
click at [430, 120] on icon "button" at bounding box center [431, 119] width 6 height 6
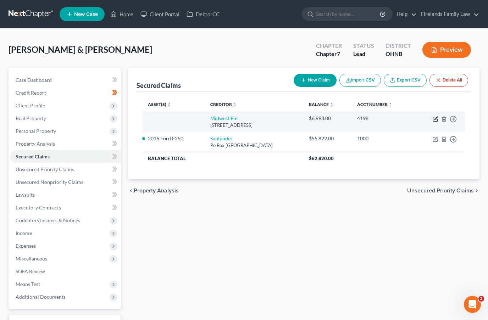
select select "36"
select select "2"
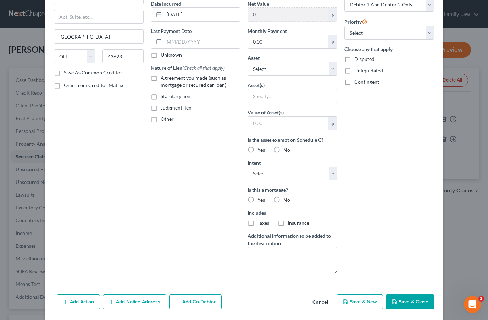
scroll to position [71, 0]
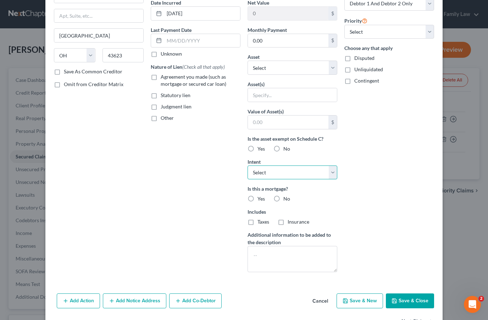
click at [290, 169] on select "Select Surrender Redeem Reaffirm Avoid Other" at bounding box center [293, 173] width 90 height 14
select select "2"
click at [248, 166] on select "Select Surrender Redeem Reaffirm Avoid Other" at bounding box center [293, 173] width 90 height 14
click at [286, 68] on select "Select Other Multiple Assets 2016 Ford F250 - $0.0 Huntington Bank (Checking Ac…" at bounding box center [293, 68] width 90 height 14
select select "4"
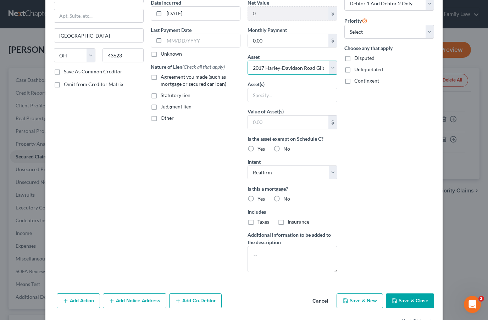
click at [248, 75] on select "Select Other Multiple Assets 2016 Ford F250 - $0.0 Huntington Bank (Checking Ac…" at bounding box center [293, 68] width 90 height 14
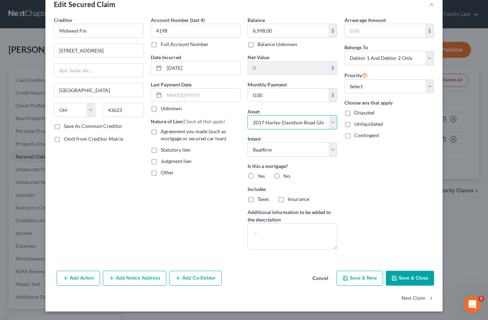
scroll to position [15, 0]
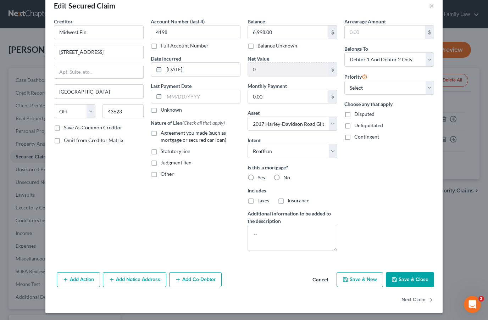
click at [401, 277] on button "Save & Close" at bounding box center [410, 280] width 48 height 15
select select
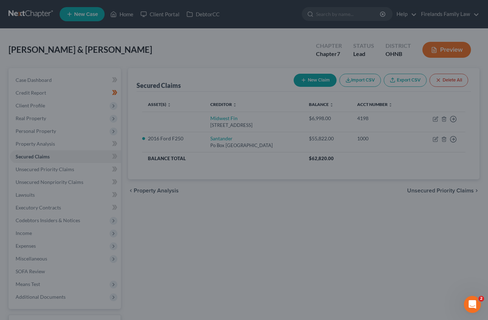
type input "7,352.00"
select select "4"
type input "0"
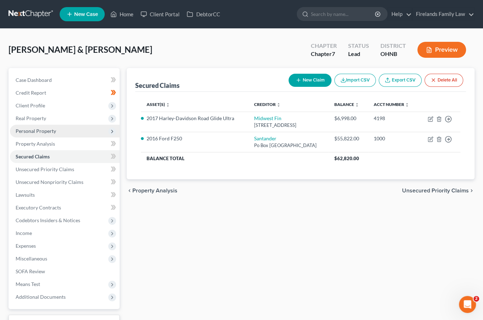
click at [44, 132] on span "Personal Property" at bounding box center [36, 131] width 40 height 6
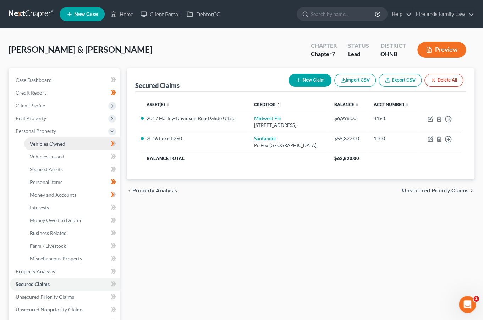
click at [55, 141] on span "Vehicles Owned" at bounding box center [47, 144] width 35 height 6
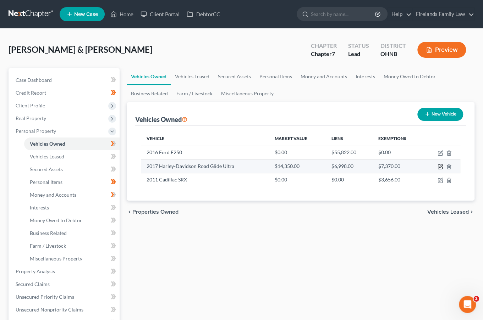
click at [441, 165] on icon "button" at bounding box center [441, 167] width 6 height 6
select select "7"
select select "9"
select select "2"
select select "0"
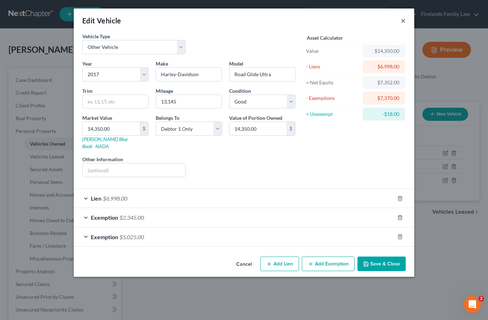
click at [404, 22] on button "×" at bounding box center [403, 20] width 5 height 9
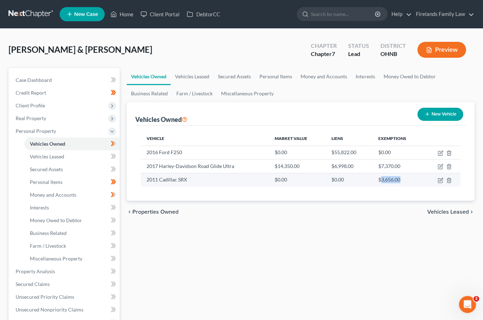
drag, startPoint x: 402, startPoint y: 179, endPoint x: 381, endPoint y: 180, distance: 21.3
click at [381, 180] on td "$3,656.00" at bounding box center [398, 179] width 51 height 13
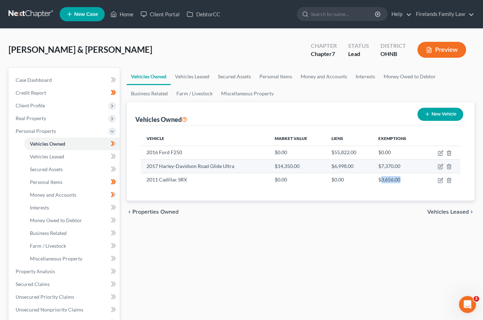
copy td "3,656.00"
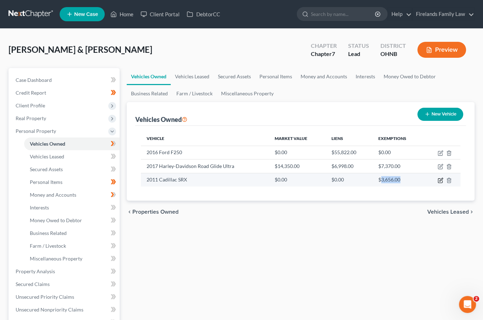
click at [439, 181] on icon "button" at bounding box center [440, 179] width 3 height 3
select select "0"
select select "15"
select select "4"
select select "0"
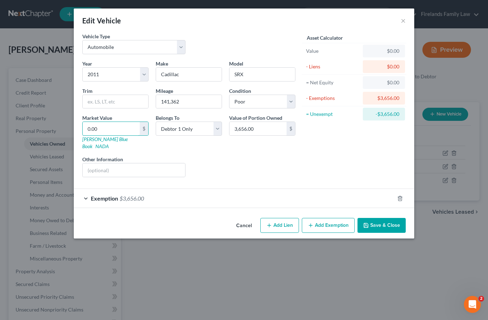
paste input "3,656"
type input "3,656.00"
click at [397, 218] on button "Save & Close" at bounding box center [382, 225] width 48 height 15
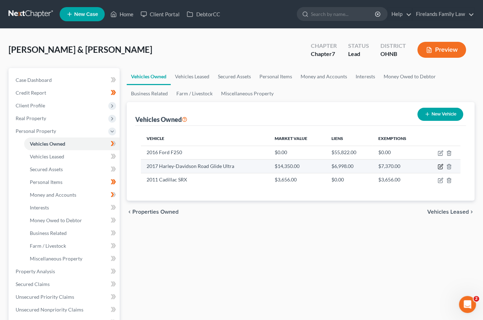
click at [440, 167] on icon "button" at bounding box center [440, 166] width 3 height 3
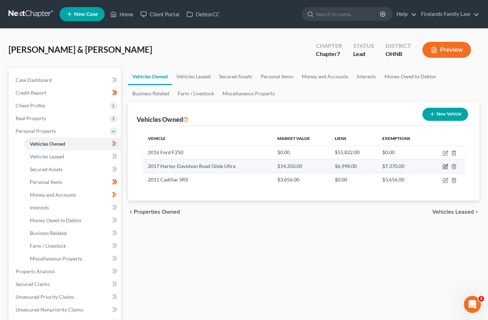
select select "7"
select select "9"
select select "2"
select select "0"
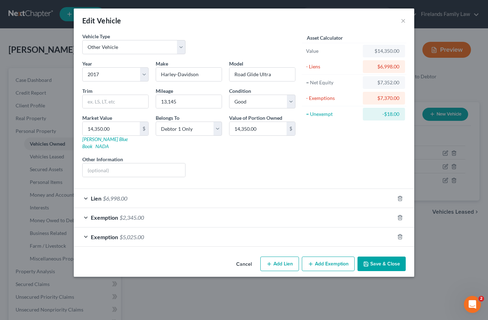
click at [151, 208] on div "Exemption $2,345.00" at bounding box center [234, 217] width 321 height 19
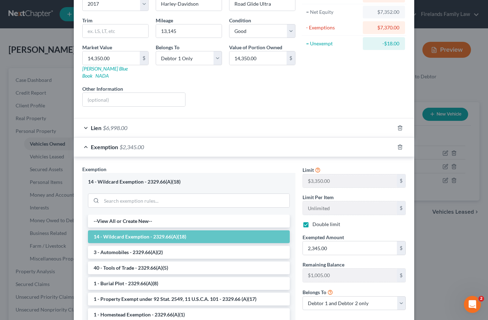
scroll to position [118, 0]
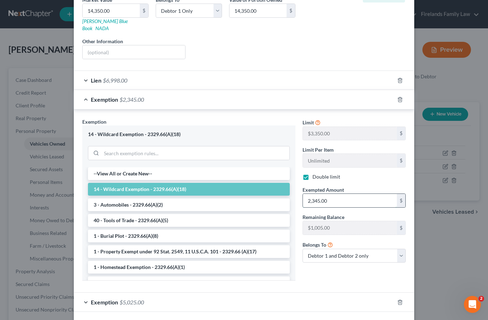
click at [318, 194] on input "2,345.00" at bounding box center [350, 200] width 94 height 13
drag, startPoint x: 318, startPoint y: 190, endPoint x: 312, endPoint y: 192, distance: 6.3
click at [312, 194] on input "2,345.00" at bounding box center [350, 200] width 94 height 13
type input "2"
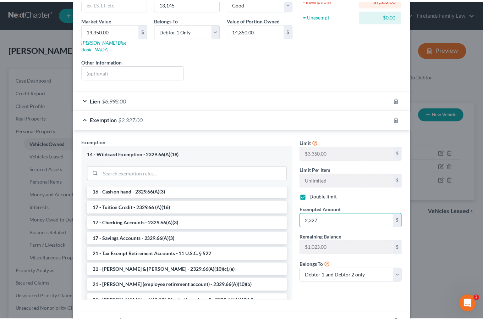
scroll to position [140, 0]
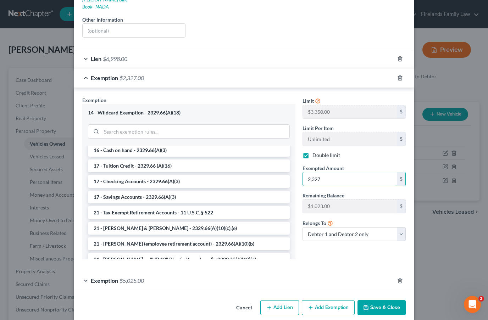
type input "2,327"
click at [378, 301] on button "Save & Close" at bounding box center [382, 308] width 48 height 15
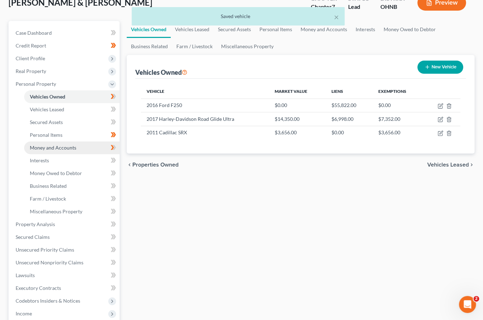
click at [83, 148] on link "Money and Accounts" at bounding box center [71, 148] width 95 height 13
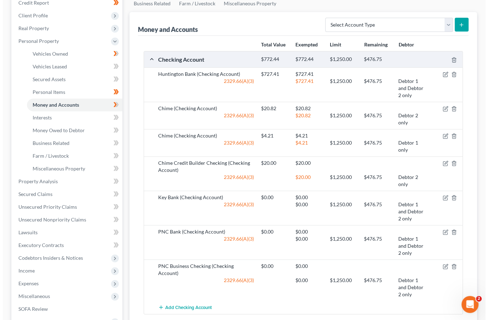
scroll to position [94, 0]
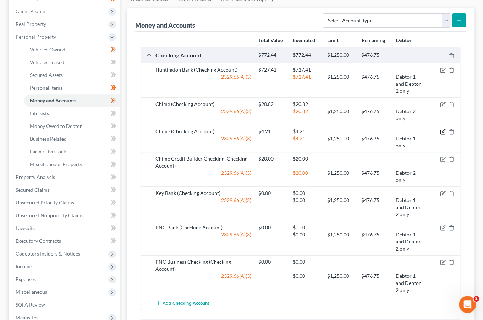
click at [442, 130] on icon "button" at bounding box center [443, 132] width 6 height 6
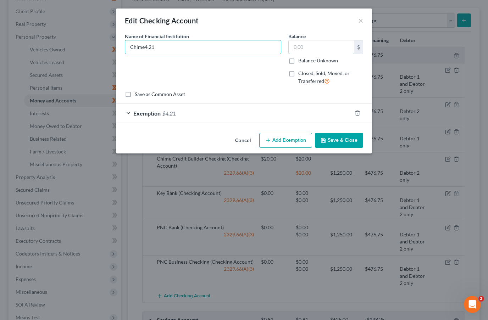
type input "Chime"
type input "5.00"
click at [331, 142] on button "Save & Close" at bounding box center [339, 140] width 48 height 15
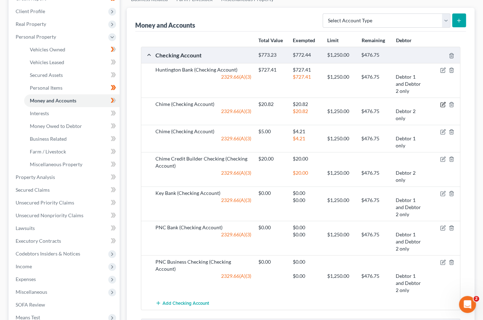
click at [443, 102] on icon "button" at bounding box center [443, 105] width 6 height 6
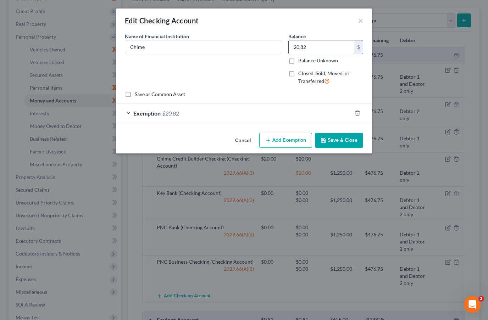
click at [331, 45] on input "20.82" at bounding box center [322, 46] width 66 height 13
type input "310.82"
click at [145, 113] on span "Exemption" at bounding box center [146, 113] width 27 height 7
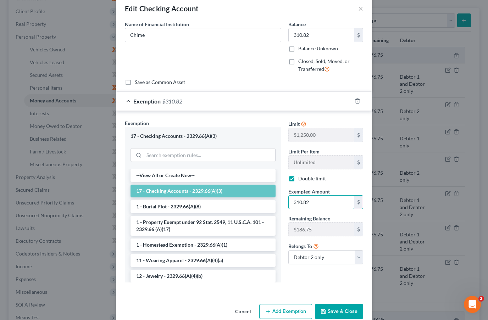
scroll to position [24, 0]
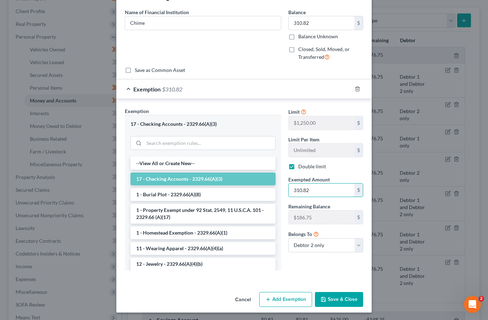
type input "310.82"
click at [344, 300] on button "Save & Close" at bounding box center [339, 299] width 48 height 15
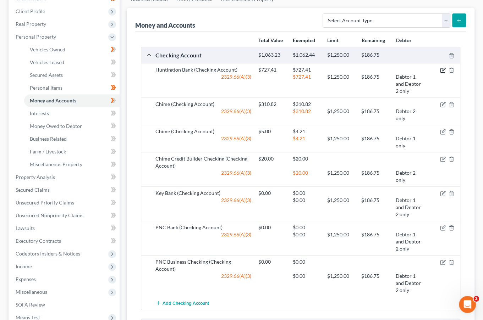
click at [444, 67] on icon "button" at bounding box center [443, 70] width 6 height 6
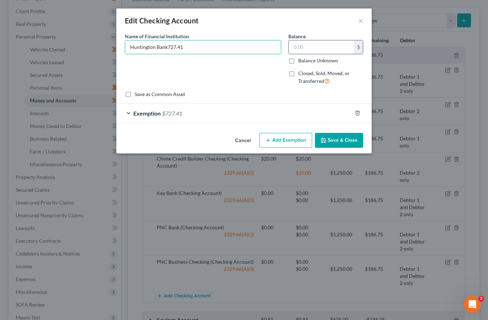
type input "Huntington Bank"
type input "670.66"
drag, startPoint x: 341, startPoint y: 142, endPoint x: 148, endPoint y: 101, distance: 197.0
click at [173, 122] on div "Edit Checking Account × An exemption set must first be selected from the Filing…" at bounding box center [244, 81] width 256 height 145
click at [140, 115] on span "Exemption" at bounding box center [146, 113] width 27 height 7
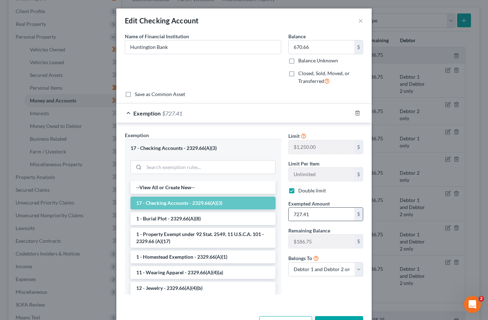
click at [333, 213] on input "727.41" at bounding box center [322, 214] width 66 height 13
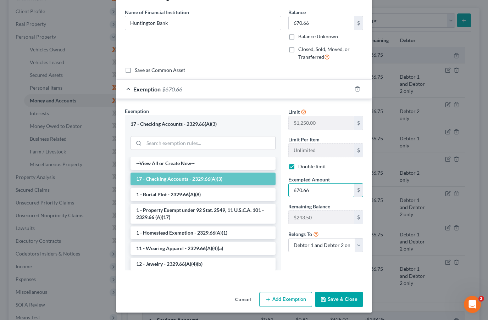
type input "670.66"
click at [330, 297] on button "Save & Close" at bounding box center [339, 299] width 48 height 15
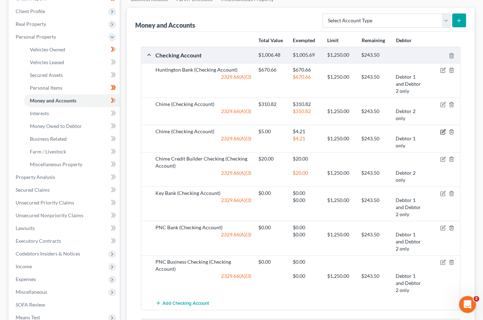
click at [444, 130] on icon "button" at bounding box center [443, 131] width 3 height 3
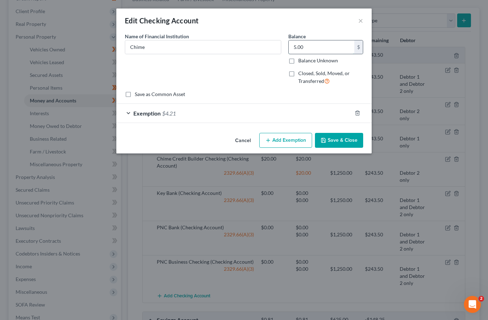
click at [314, 49] on input "5.00" at bounding box center [322, 46] width 66 height 13
type input "0.00"
click at [344, 136] on button "Save & Close" at bounding box center [339, 140] width 48 height 15
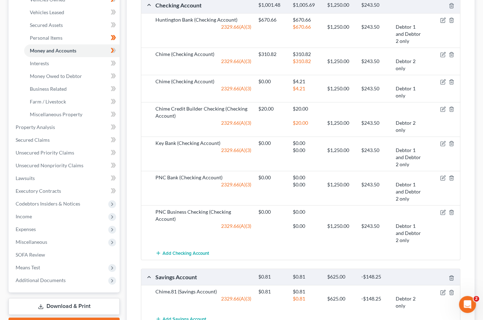
scroll to position [137, 0]
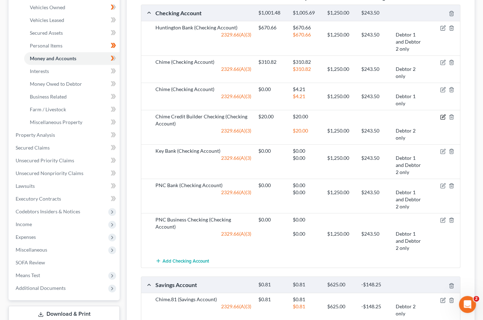
click at [441, 117] on icon "button" at bounding box center [443, 117] width 6 height 6
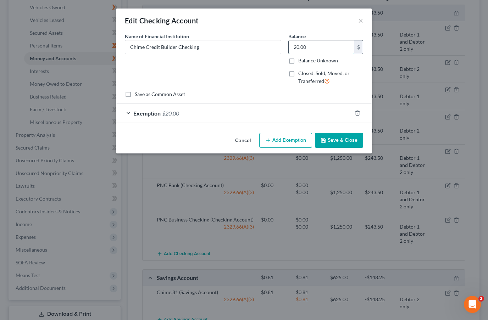
click at [315, 46] on input "20.00" at bounding box center [322, 46] width 66 height 13
click at [363, 22] on button "×" at bounding box center [360, 20] width 5 height 9
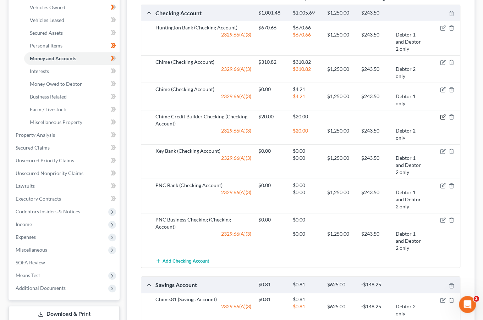
click at [440, 116] on icon "button" at bounding box center [443, 117] width 6 height 6
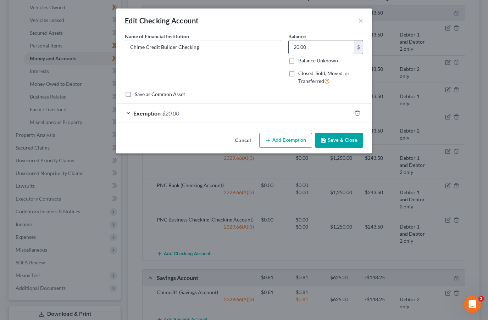
click at [314, 46] on input "20.00" at bounding box center [322, 46] width 66 height 13
type input "0.00"
click at [326, 138] on icon "button" at bounding box center [324, 141] width 6 height 6
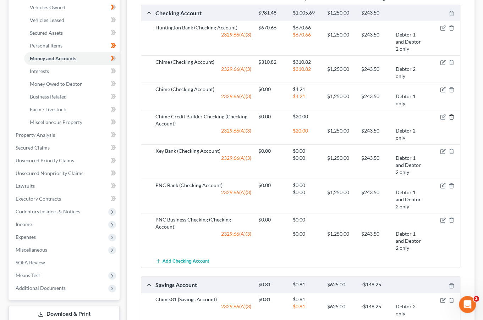
click at [454, 117] on icon "button" at bounding box center [452, 117] width 6 height 6
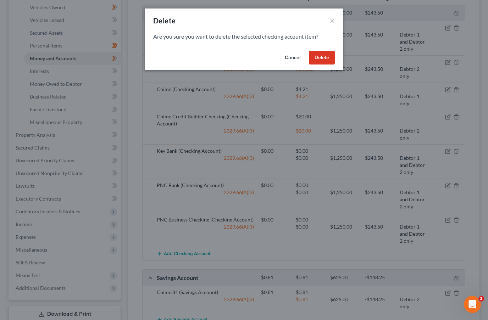
click at [322, 55] on button "Delete" at bounding box center [322, 58] width 26 height 14
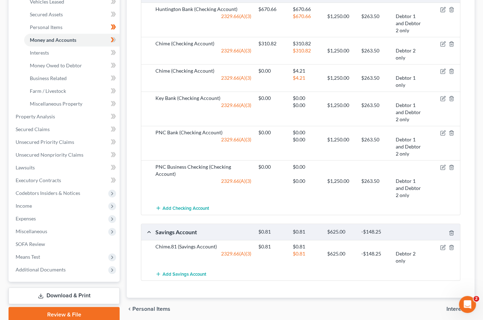
scroll to position [183, 0]
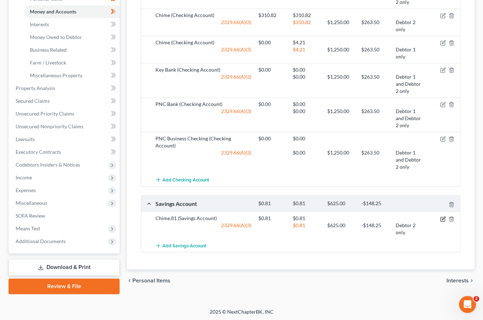
click at [443, 217] on icon "button" at bounding box center [443, 218] width 3 height 3
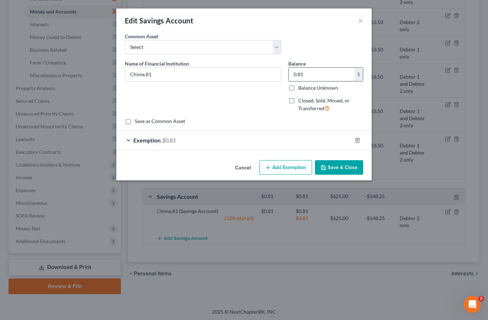
click at [321, 71] on input "0.81" at bounding box center [322, 74] width 66 height 13
type input "0.10"
click at [330, 167] on button "Save & Close" at bounding box center [339, 167] width 48 height 15
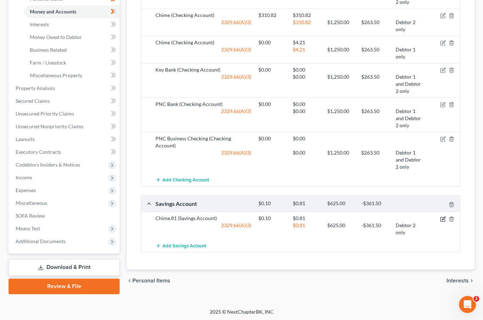
click at [444, 217] on icon "button" at bounding box center [443, 218] width 3 height 3
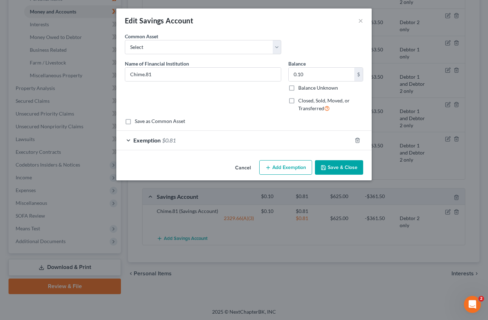
click at [144, 141] on span "Exemption" at bounding box center [146, 140] width 27 height 7
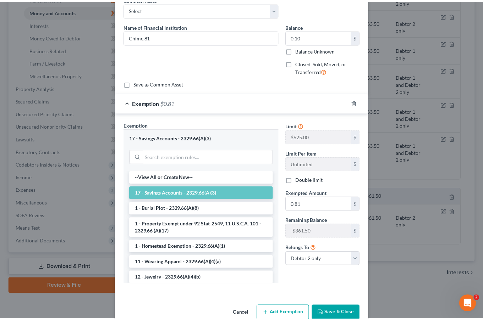
scroll to position [51, 0]
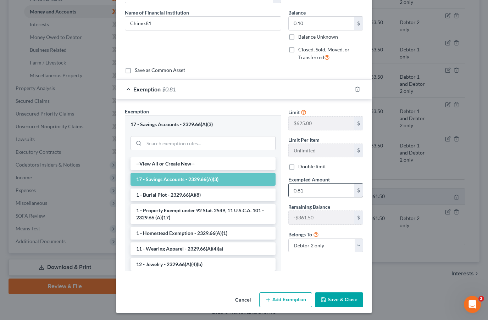
click at [308, 188] on input "0.81" at bounding box center [322, 190] width 66 height 13
click at [303, 166] on label "Double limit" at bounding box center [312, 166] width 28 height 7
click at [303, 166] on input "Double limit" at bounding box center [303, 165] width 5 height 5
checkbox input "true"
click at [337, 296] on button "Save & Close" at bounding box center [339, 300] width 48 height 15
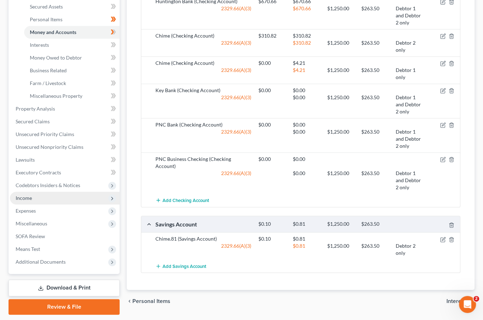
scroll to position [183, 0]
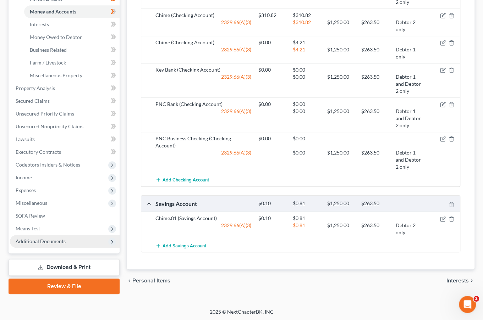
click at [49, 245] on span "Additional Documents" at bounding box center [65, 241] width 110 height 13
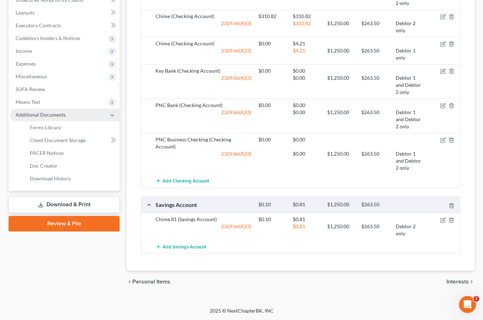
scroll to position [173, 0]
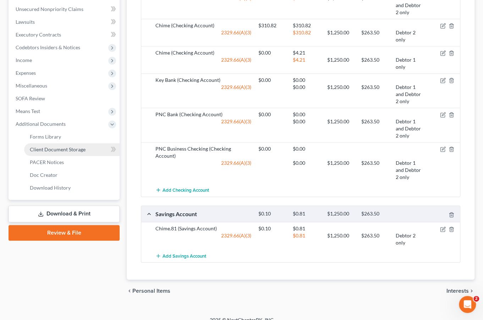
click at [63, 149] on span "Client Document Storage" at bounding box center [58, 150] width 56 height 6
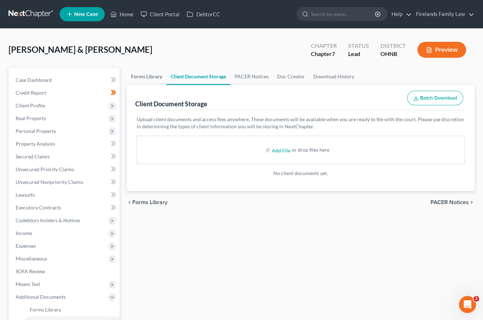
click at [145, 79] on link "Forms Library" at bounding box center [147, 76] width 40 height 17
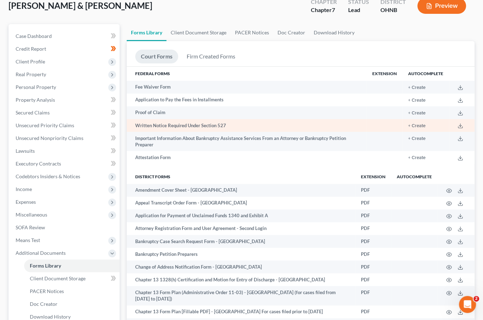
scroll to position [120, 0]
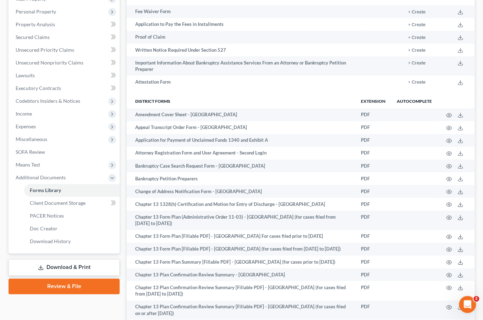
click at [58, 267] on link "Download & Print" at bounding box center [64, 267] width 111 height 17
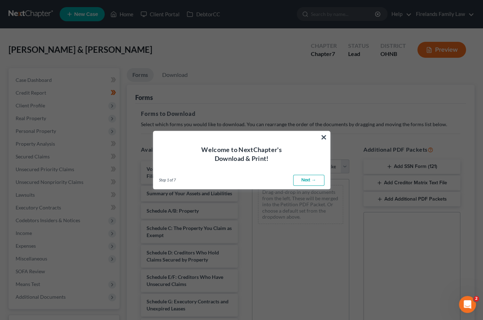
click at [309, 180] on link "Next →" at bounding box center [308, 180] width 31 height 11
select select "0"
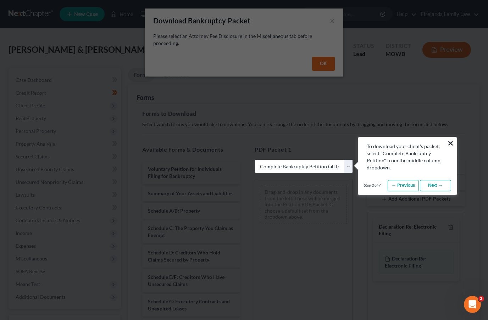
click at [451, 143] on button "×" at bounding box center [451, 143] width 7 height 11
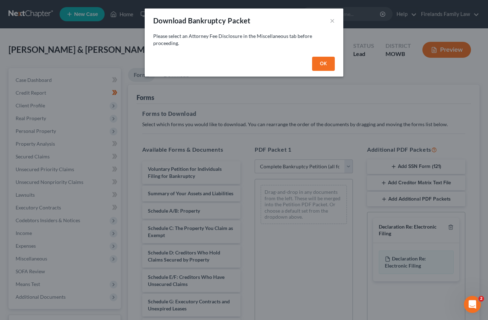
click at [317, 65] on button "OK" at bounding box center [323, 64] width 23 height 14
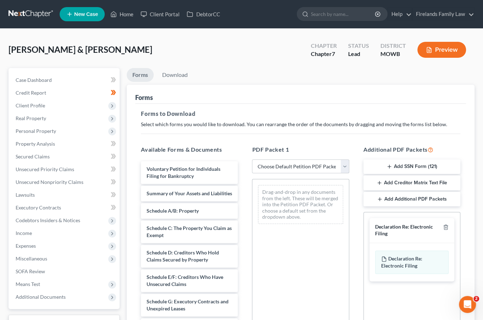
click at [306, 170] on select "Choose Default Petition PDF Packet Complete Bankruptcy Petition (all forms and …" at bounding box center [300, 167] width 97 height 14
select select "0"
click at [255, 160] on select "Choose Default Petition PDF Packet Complete Bankruptcy Petition (all forms and …" at bounding box center [300, 167] width 97 height 14
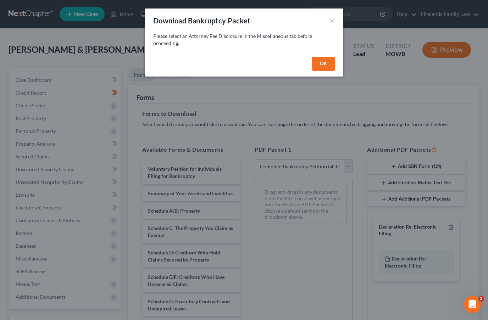
click at [325, 67] on button "OK" at bounding box center [323, 64] width 23 height 14
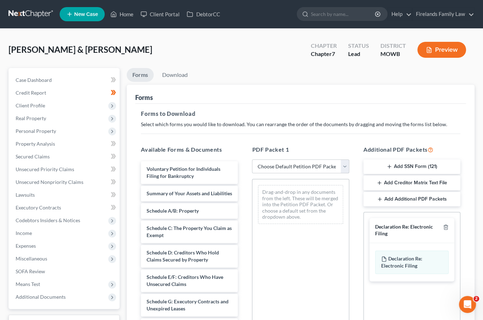
click at [304, 164] on select "Choose Default Petition PDF Packet Complete Bankruptcy Petition (all forms and …" at bounding box center [300, 167] width 97 height 14
select select "3"
click at [252, 160] on select "Choose Default Petition PDF Packet Complete Bankruptcy Petition (all forms and …" at bounding box center [300, 167] width 97 height 14
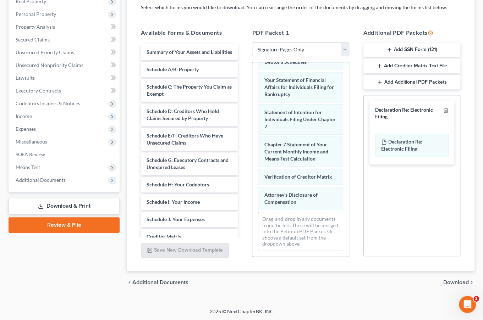
scroll to position [51, 0]
click at [459, 282] on span "Download" at bounding box center [456, 283] width 26 height 6
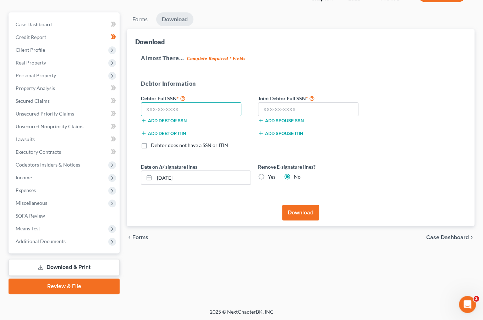
click at [171, 108] on input "text" at bounding box center [191, 110] width 100 height 14
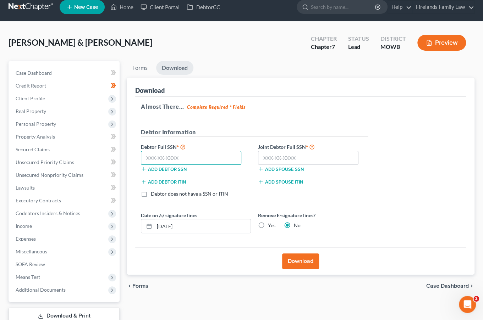
scroll to position [0, 0]
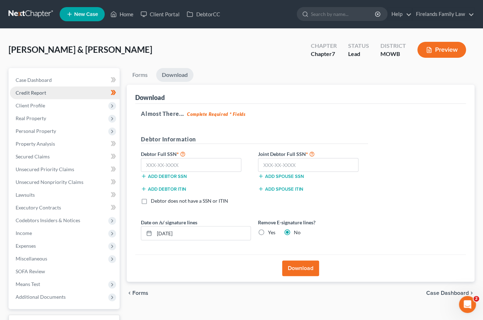
click at [55, 93] on link "Credit Report" at bounding box center [65, 93] width 110 height 13
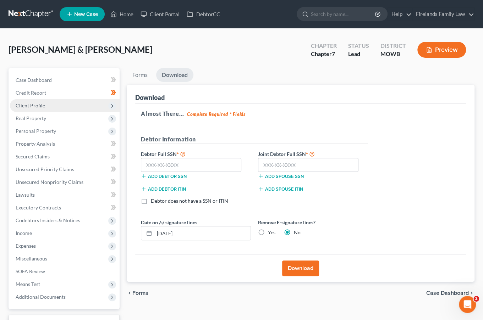
click at [55, 104] on span "Client Profile" at bounding box center [65, 105] width 110 height 13
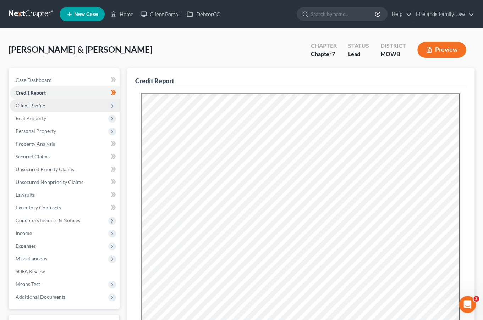
click at [56, 109] on span "Client Profile" at bounding box center [65, 105] width 110 height 13
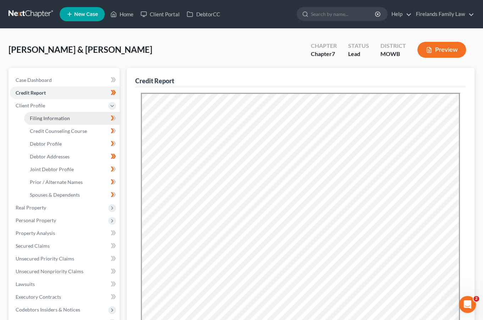
click at [61, 116] on span "Filing Information" at bounding box center [50, 118] width 40 height 6
select select "1"
select select "0"
select select "36"
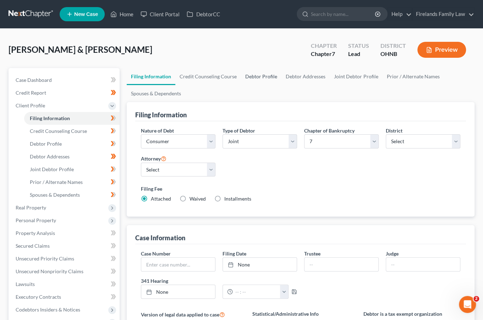
click at [259, 79] on link "Debtor Profile" at bounding box center [261, 76] width 40 height 17
select select "1"
select select "3"
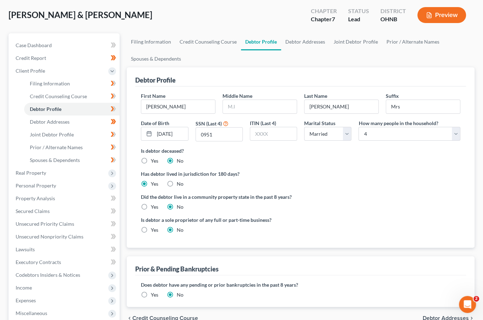
scroll to position [145, 0]
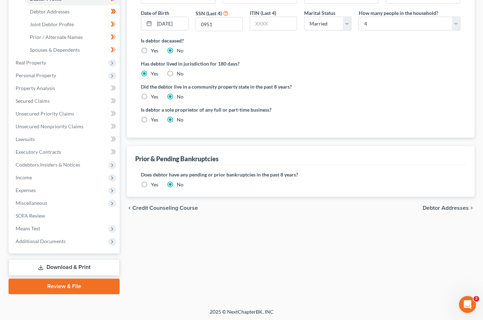
click at [64, 264] on link "Download & Print" at bounding box center [64, 267] width 111 height 17
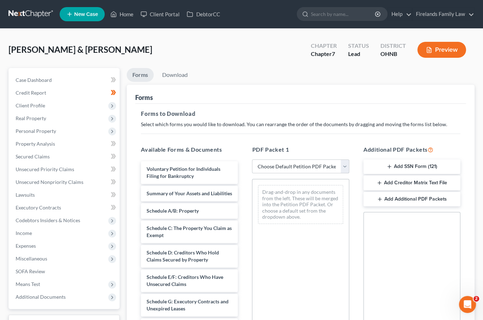
click at [299, 161] on select "Choose Default Petition PDF Packet Complete Bankruptcy Petition (all forms and …" at bounding box center [300, 167] width 97 height 14
select select "3"
click at [252, 160] on select "Choose Default Petition PDF Packet Complete Bankruptcy Petition (all forms and …" at bounding box center [300, 167] width 97 height 14
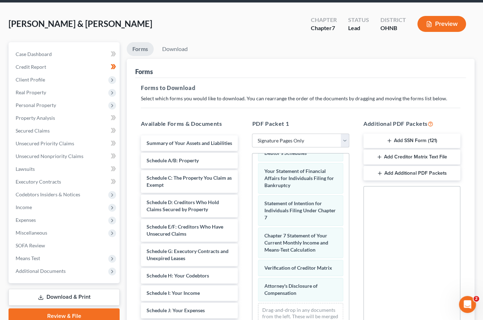
scroll to position [117, 0]
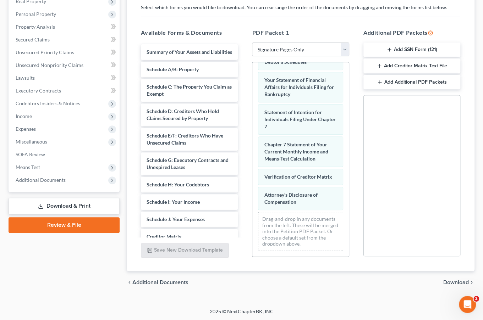
click at [454, 281] on span "Download" at bounding box center [456, 283] width 26 height 6
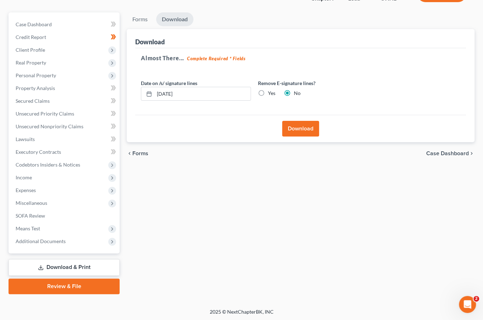
click at [138, 154] on span "Forms" at bounding box center [140, 154] width 16 height 6
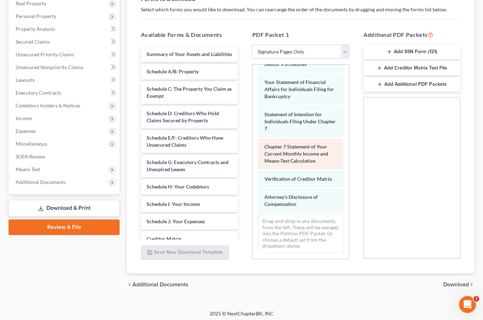
scroll to position [117, 0]
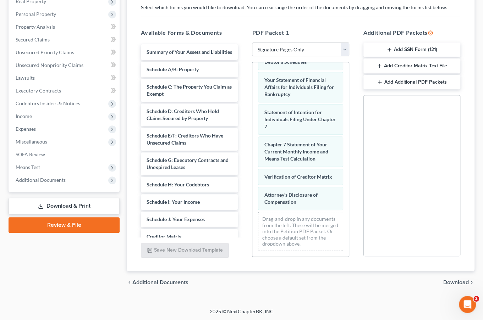
click at [410, 51] on button "Add SSN Form (121)" at bounding box center [411, 50] width 97 height 15
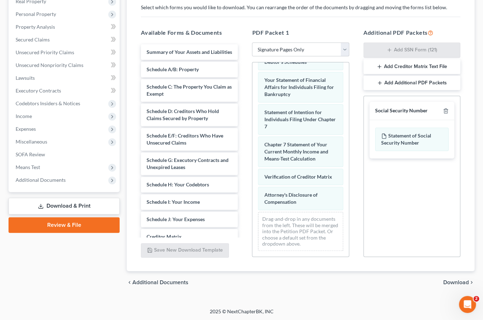
scroll to position [51, 0]
click at [80, 202] on link "Download & Print" at bounding box center [64, 206] width 111 height 17
click at [450, 282] on span "Download" at bounding box center [456, 283] width 26 height 6
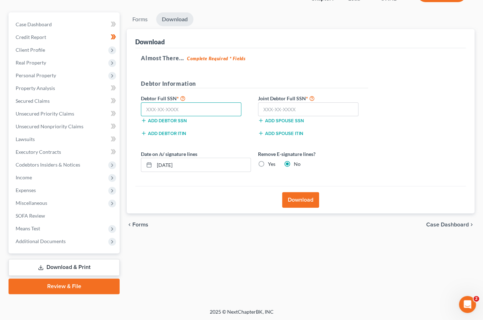
click at [169, 108] on input "text" at bounding box center [191, 110] width 100 height 14
type input "269-96-0951"
click at [285, 106] on input "text" at bounding box center [308, 110] width 100 height 14
type input "292-90-8526"
click at [312, 201] on button "Download" at bounding box center [300, 200] width 37 height 16
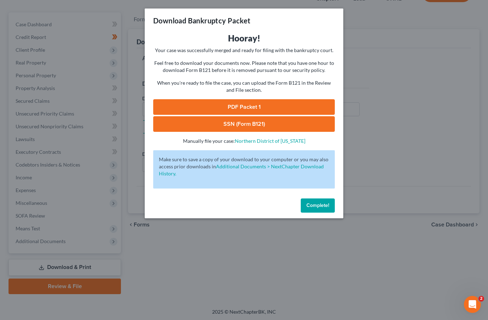
click at [243, 105] on link "PDF Packet 1" at bounding box center [244, 107] width 182 height 16
click at [229, 125] on link "SSN (Form B121)" at bounding box center [244, 124] width 182 height 16
click at [329, 208] on button "Complete!" at bounding box center [318, 206] width 34 height 14
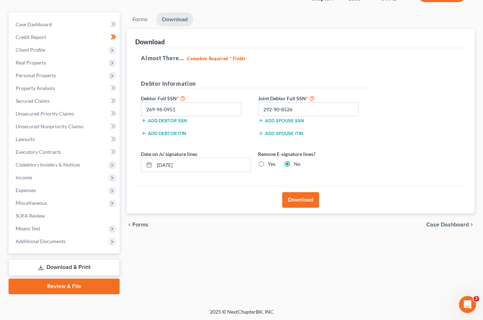
click at [301, 260] on div "Forms Download Forms Forms to Download Select which forms you would like to dow…" at bounding box center [300, 153] width 355 height 282
